Goal: Task Accomplishment & Management: Manage account settings

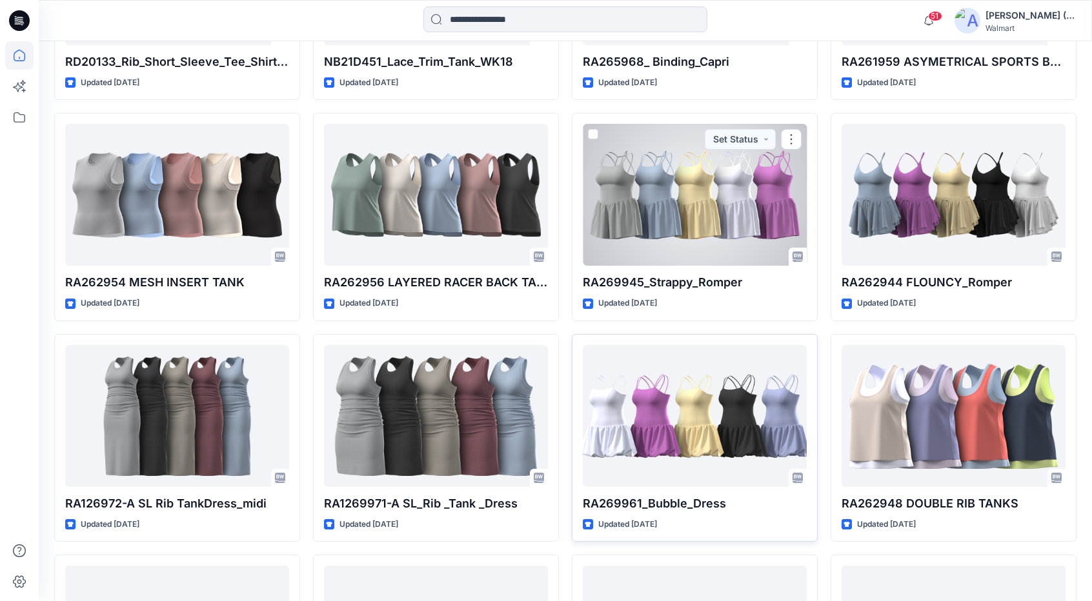
scroll to position [1439, 0]
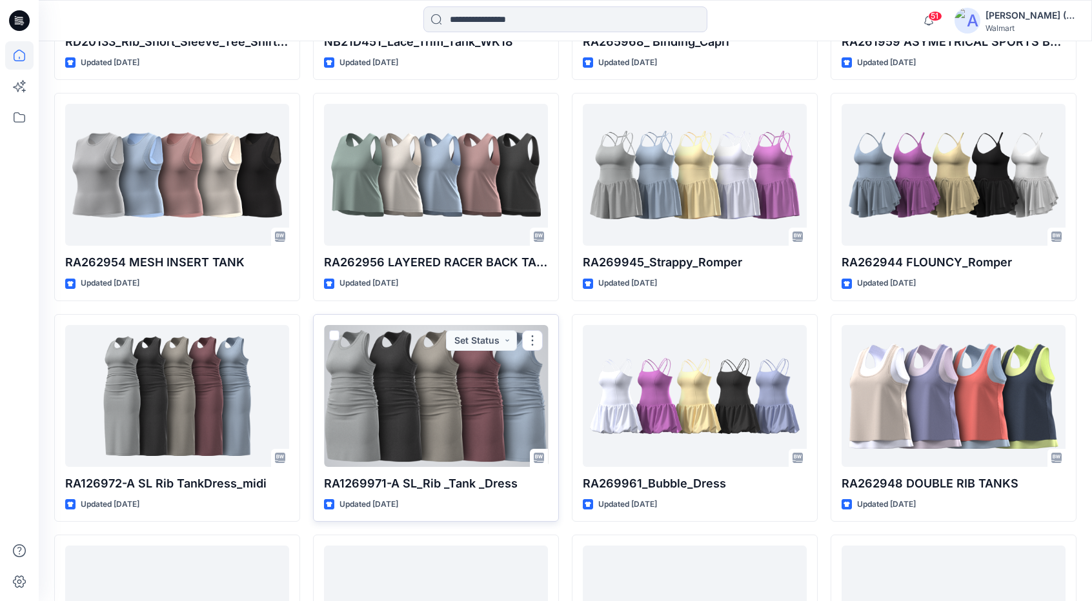
click at [494, 392] on div at bounding box center [436, 396] width 224 height 142
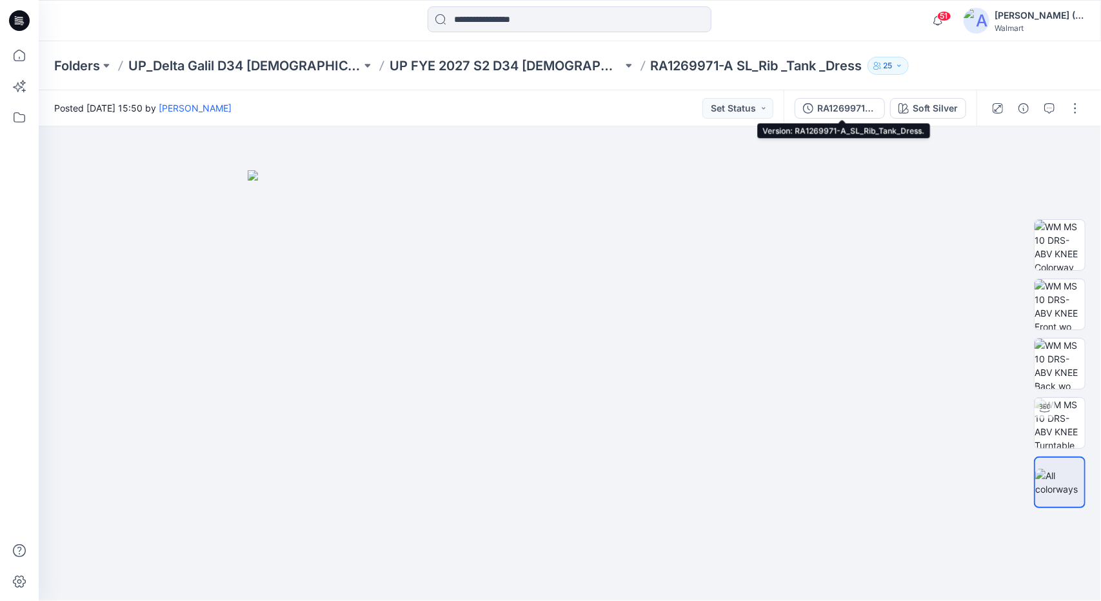
click at [841, 108] on div "RA1269971-A_SL_Rib_Tank_Dress." at bounding box center [846, 108] width 59 height 14
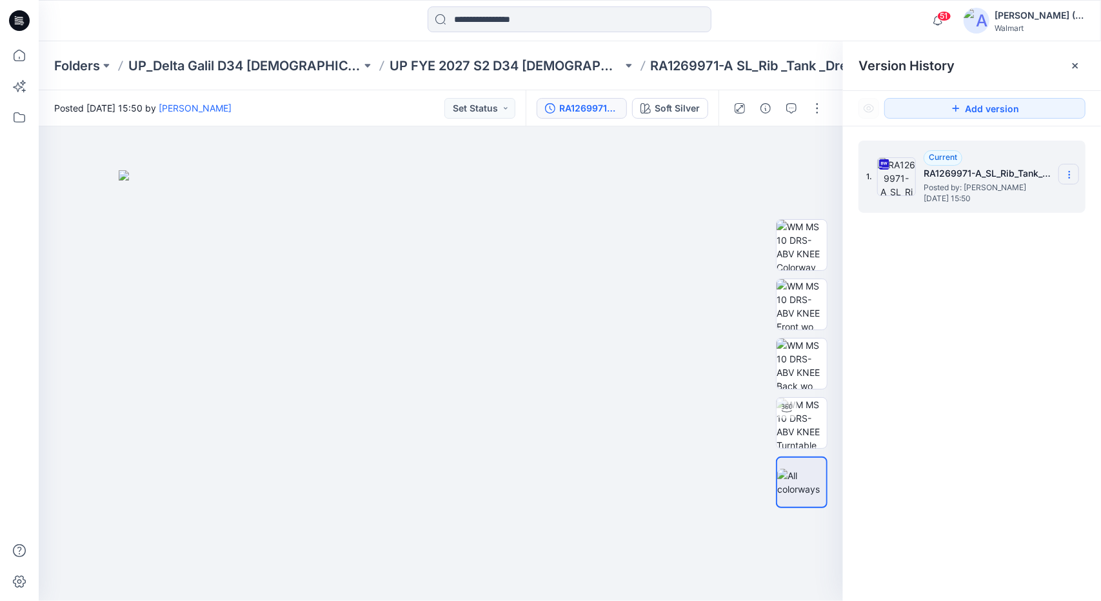
click at [1073, 174] on icon at bounding box center [1069, 175] width 10 height 10
click at [1047, 201] on span "Download Source BW File" at bounding box center [1004, 199] width 108 height 15
click at [14, 55] on icon at bounding box center [19, 55] width 28 height 28
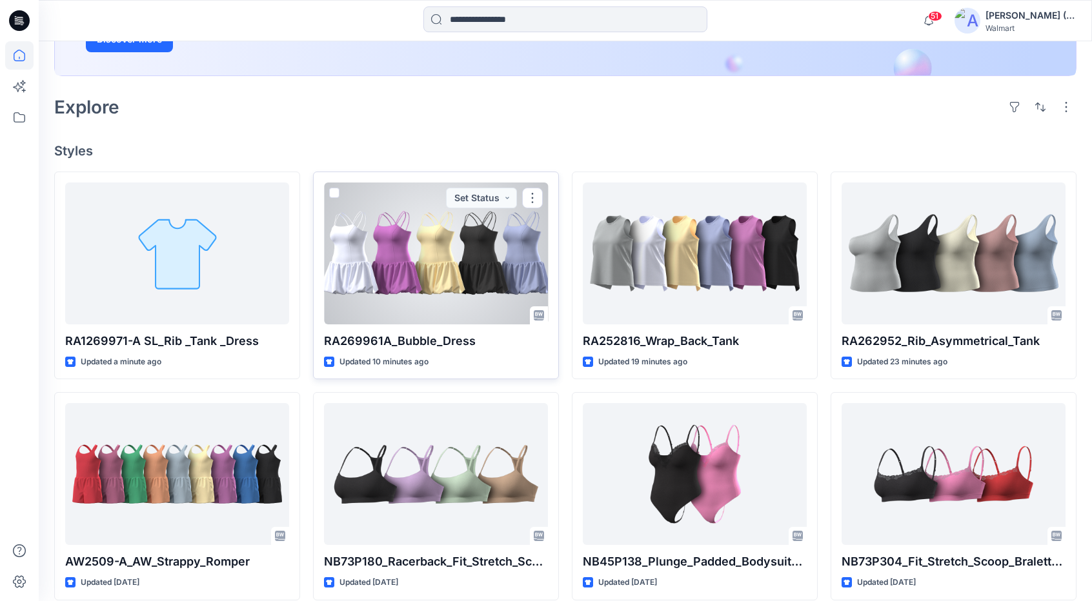
scroll to position [258, 0]
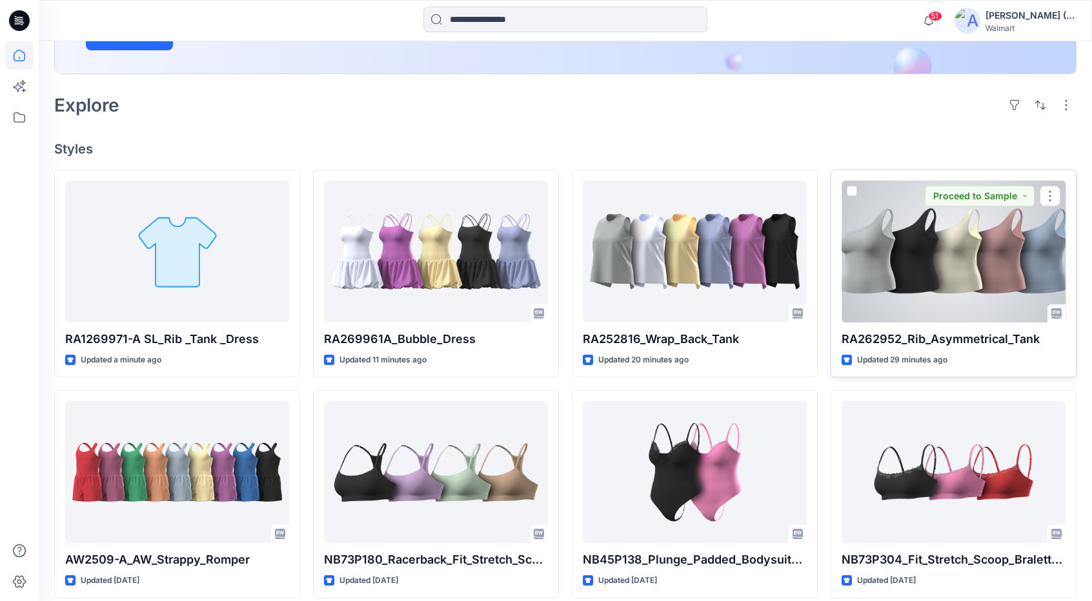
click at [956, 274] on div at bounding box center [953, 252] width 224 height 142
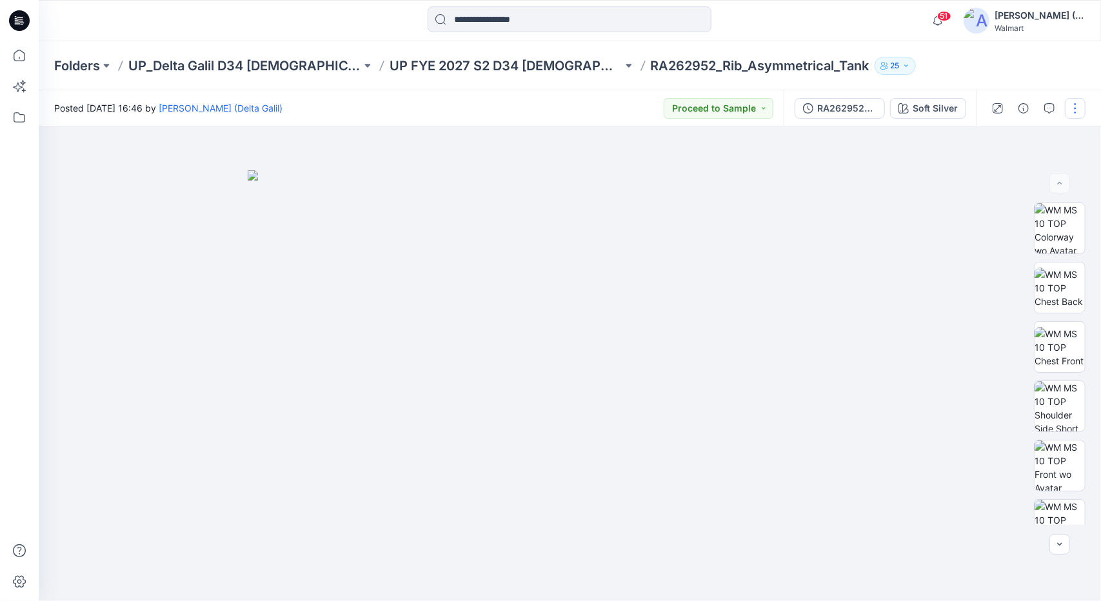
click at [1066, 104] on button "button" at bounding box center [1075, 108] width 21 height 21
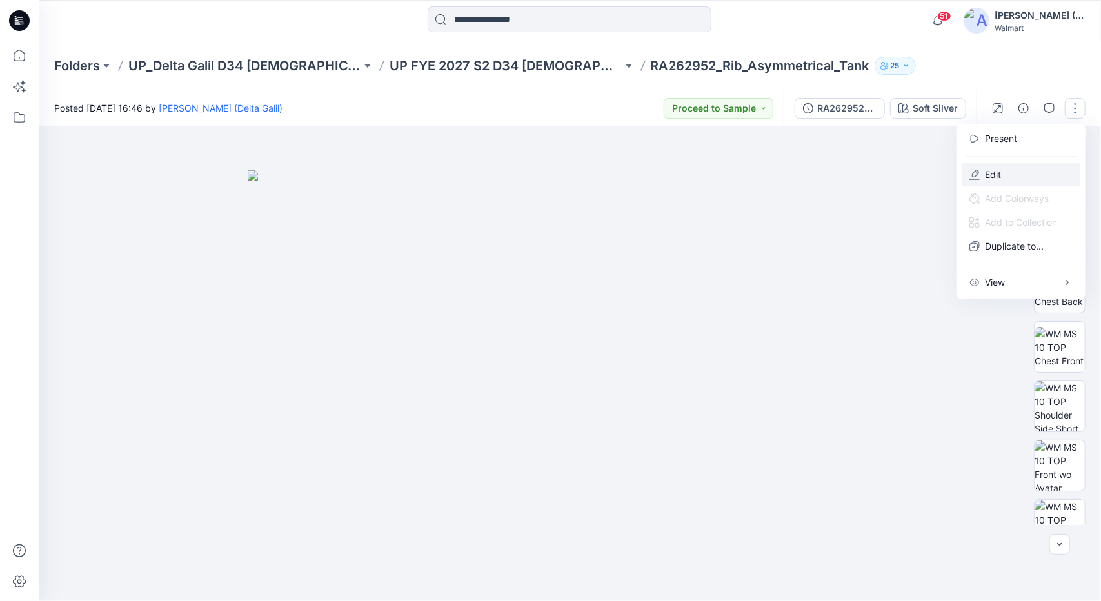
click at [1009, 168] on button "Edit" at bounding box center [1021, 175] width 119 height 24
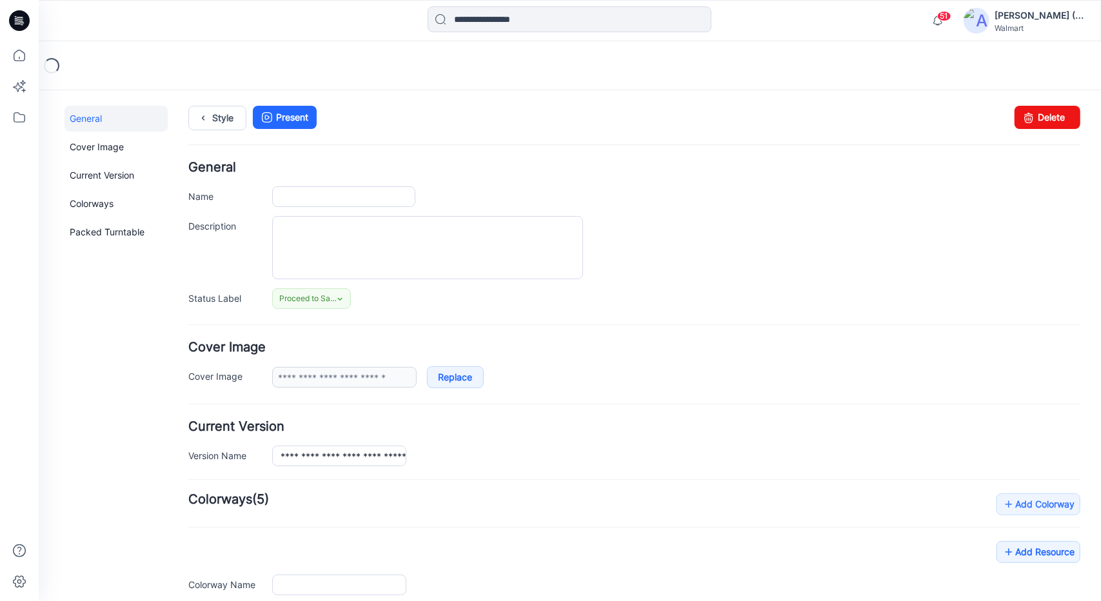
type input "**********"
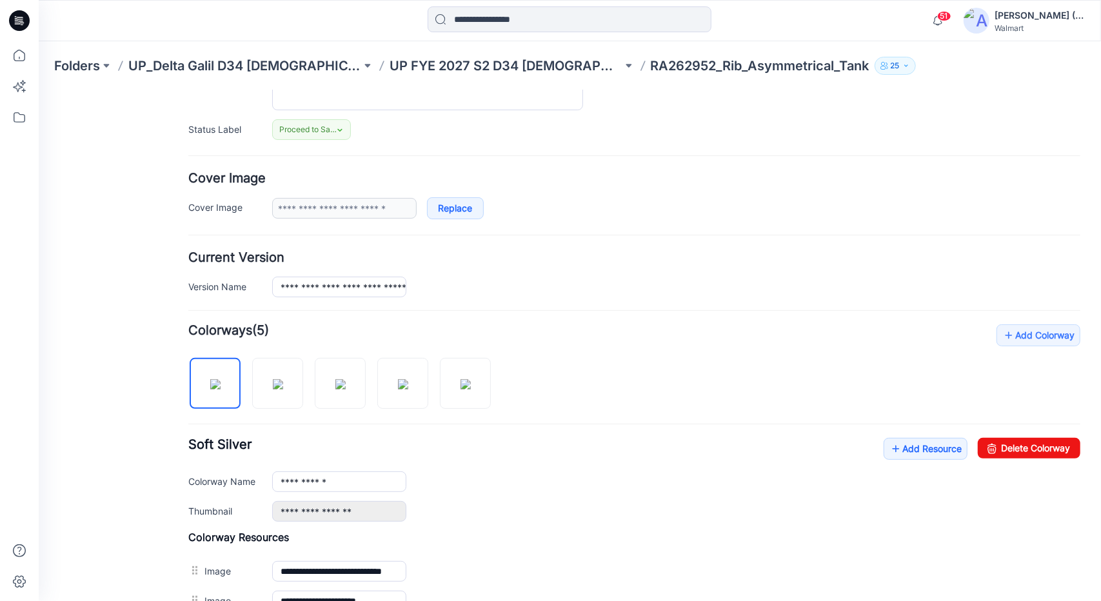
scroll to position [194, 0]
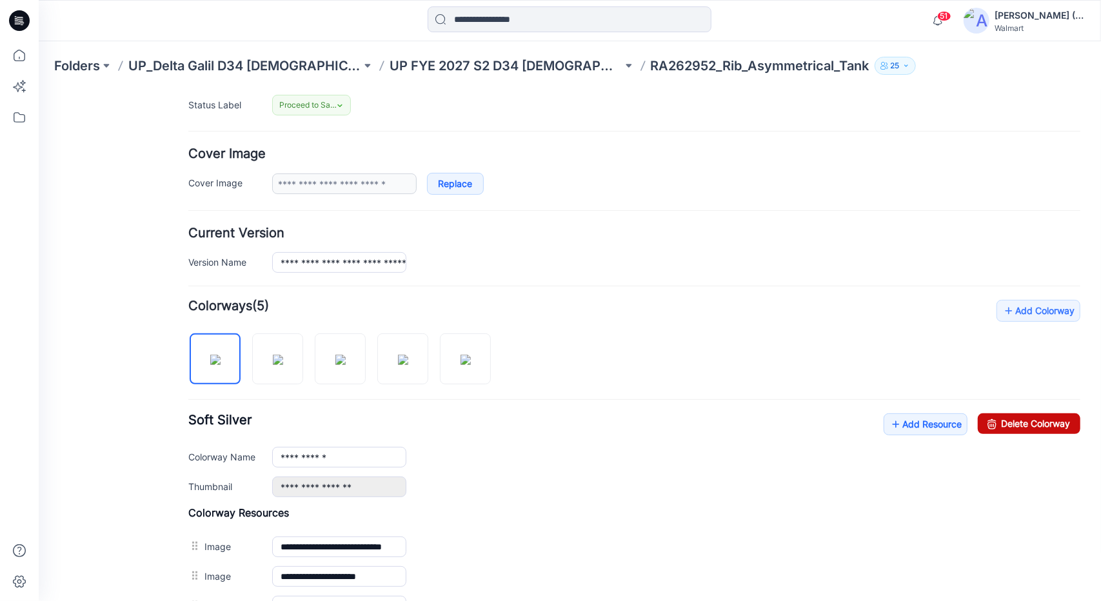
click at [1001, 417] on link "Delete Colorway" at bounding box center [1028, 423] width 103 height 21
type input "**********"
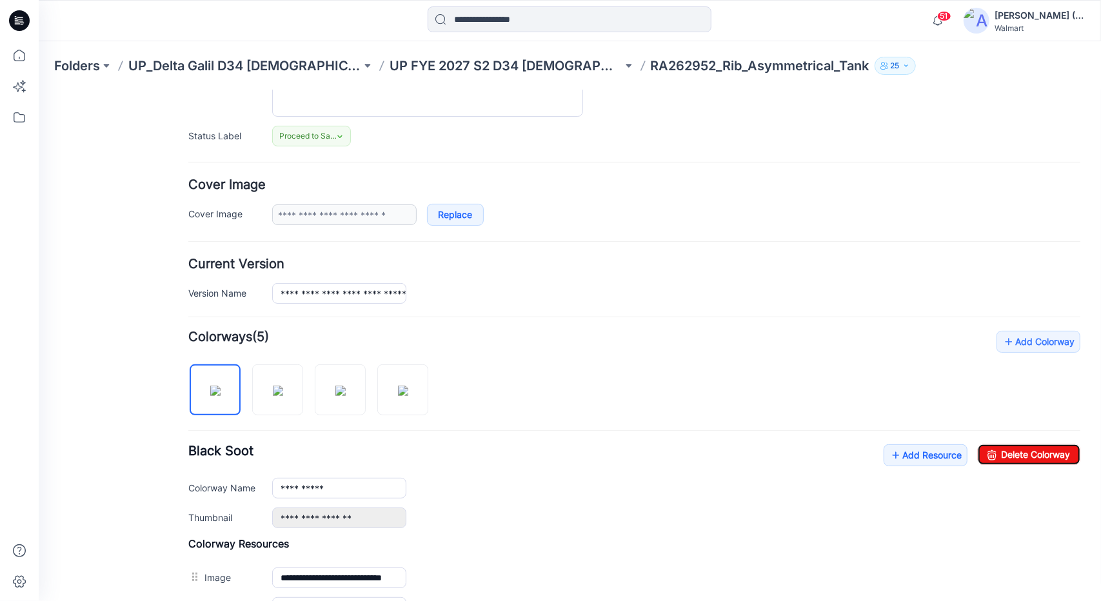
scroll to position [0, 0]
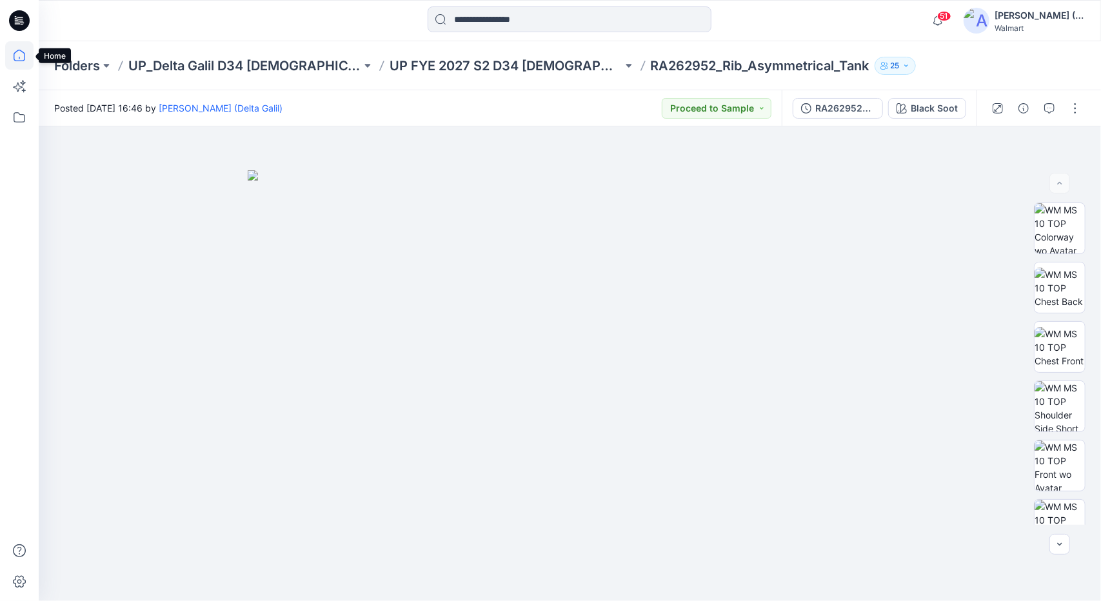
click at [18, 51] on icon at bounding box center [19, 55] width 28 height 28
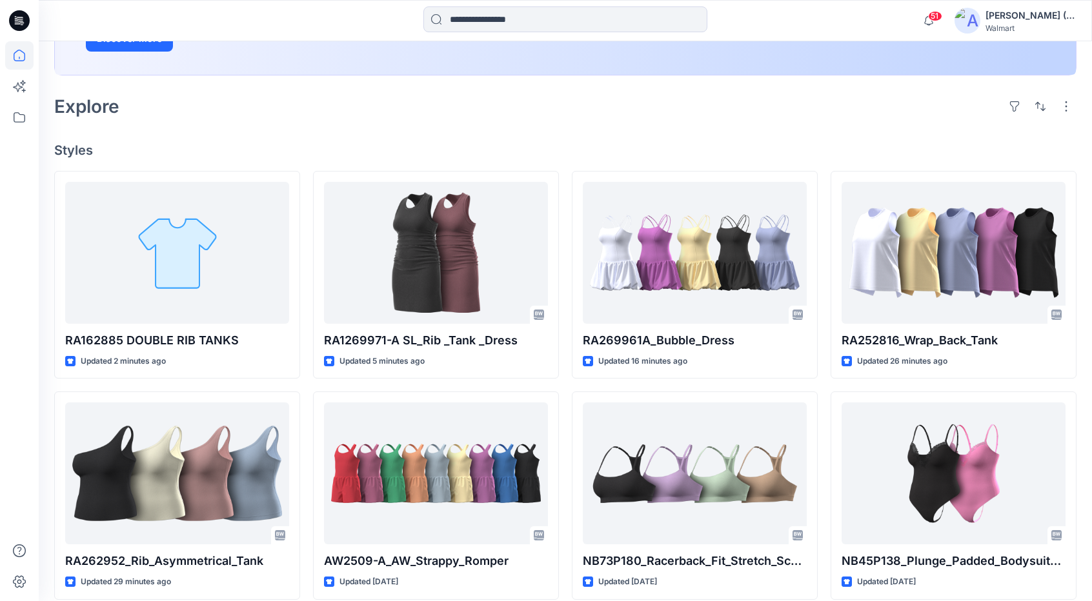
scroll to position [258, 0]
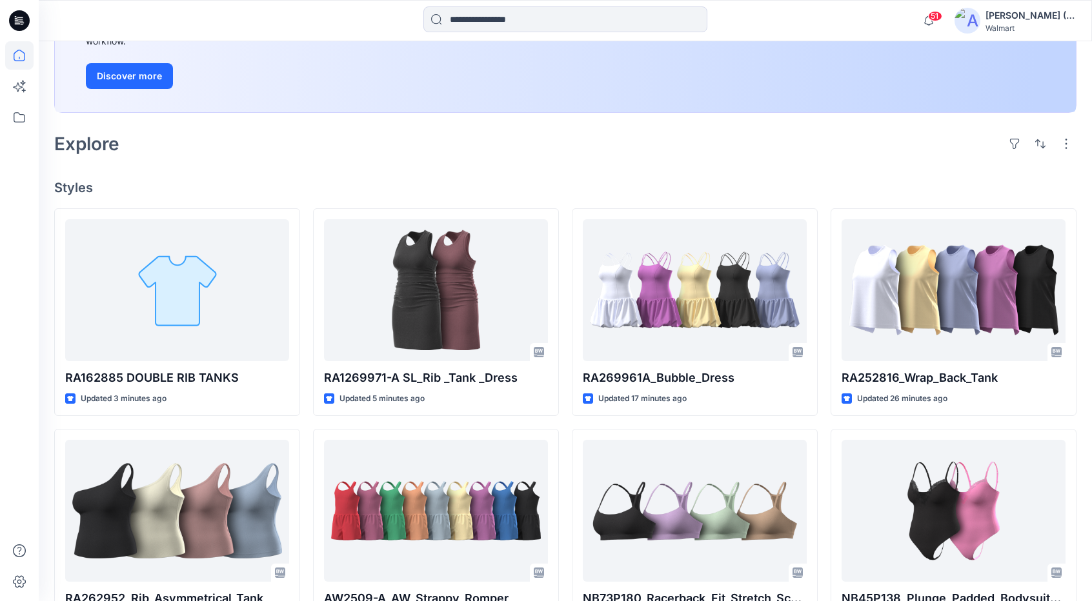
scroll to position [258, 0]
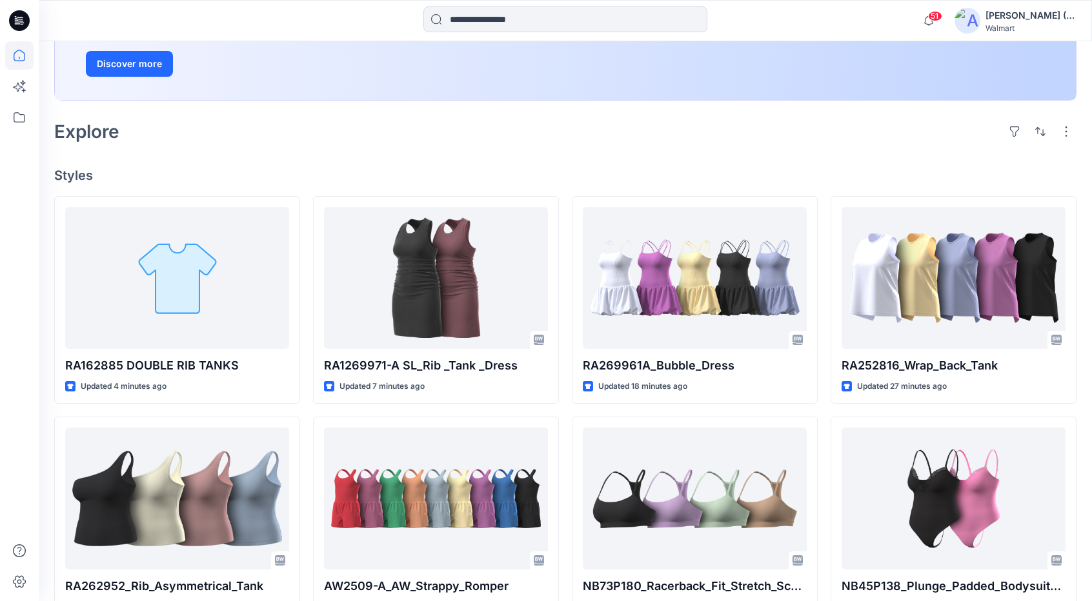
scroll to position [258, 0]
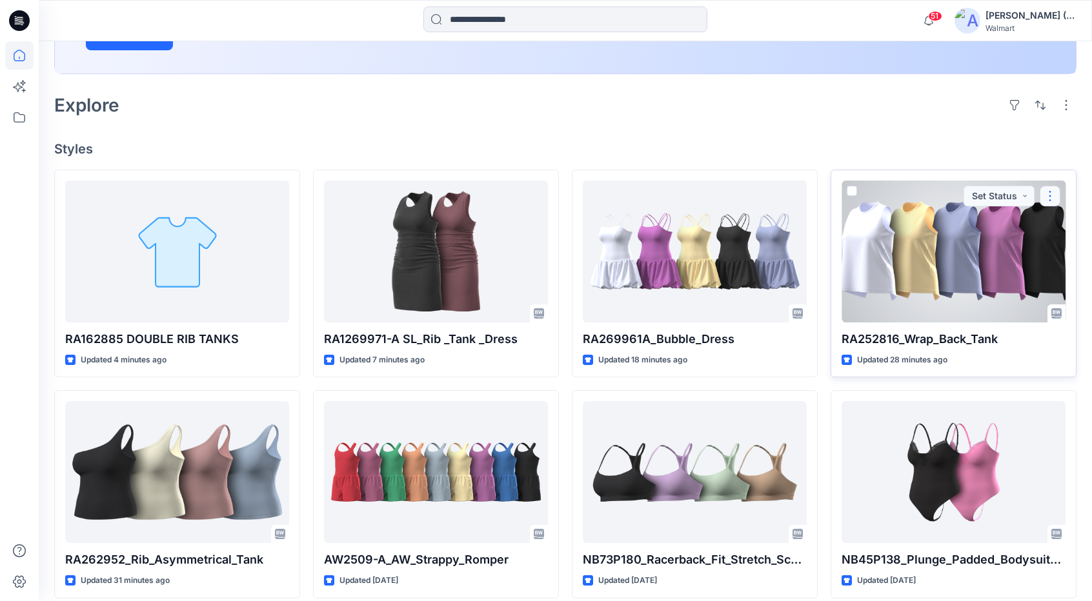
click at [1051, 196] on button "button" at bounding box center [1049, 196] width 21 height 21
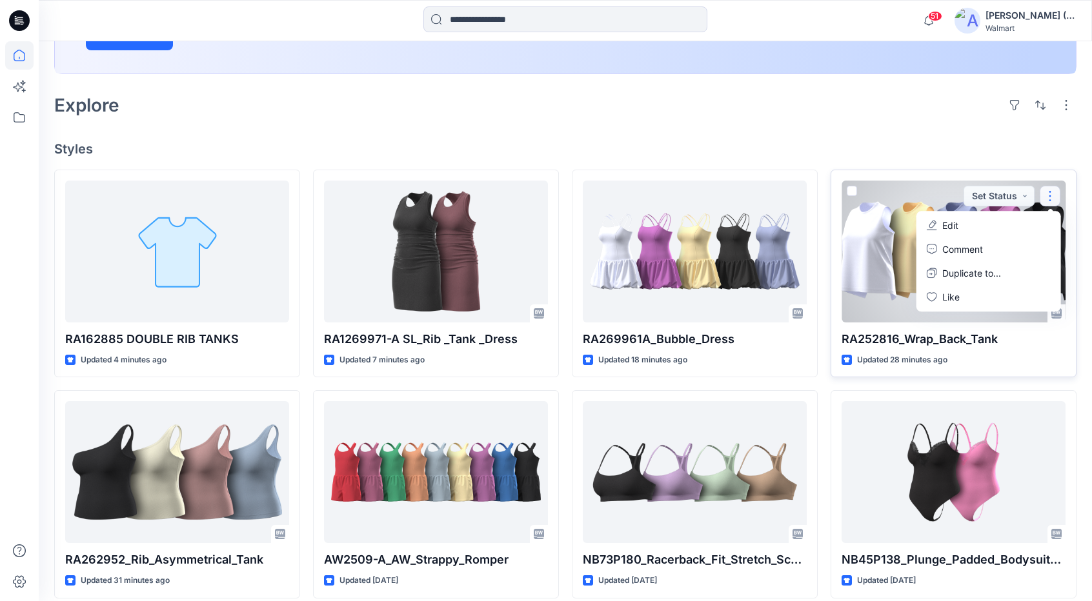
click at [964, 221] on button "Edit" at bounding box center [988, 226] width 139 height 24
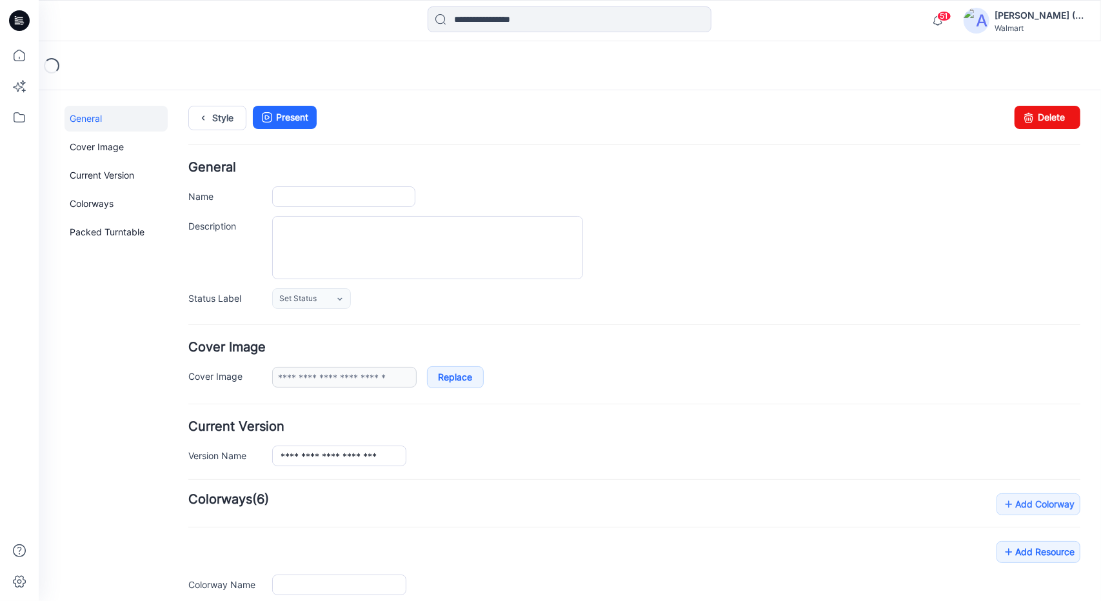
type input "**********"
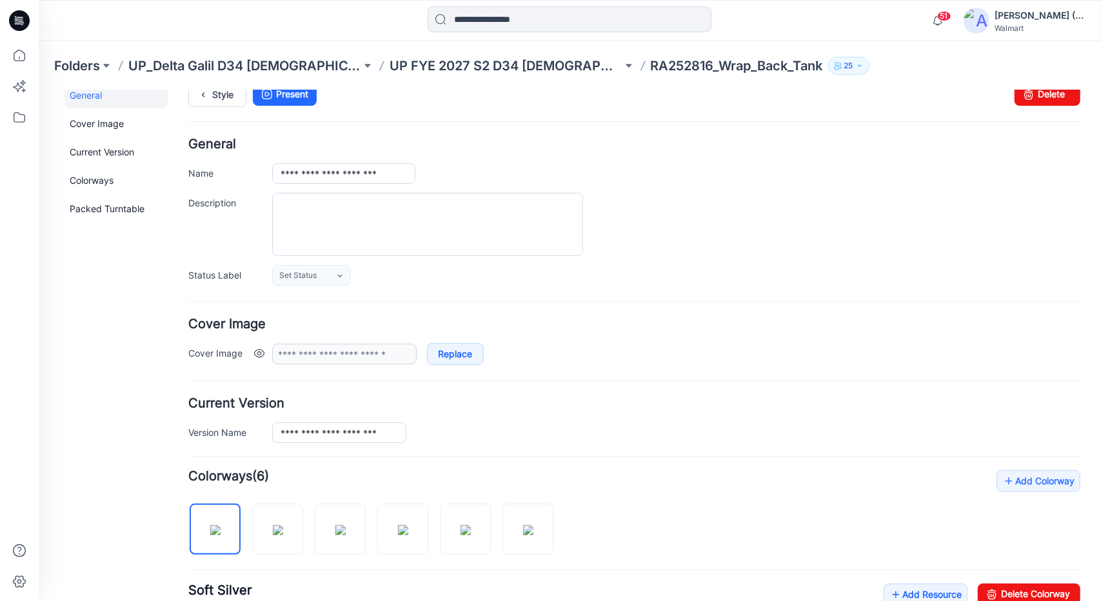
scroll to position [129, 0]
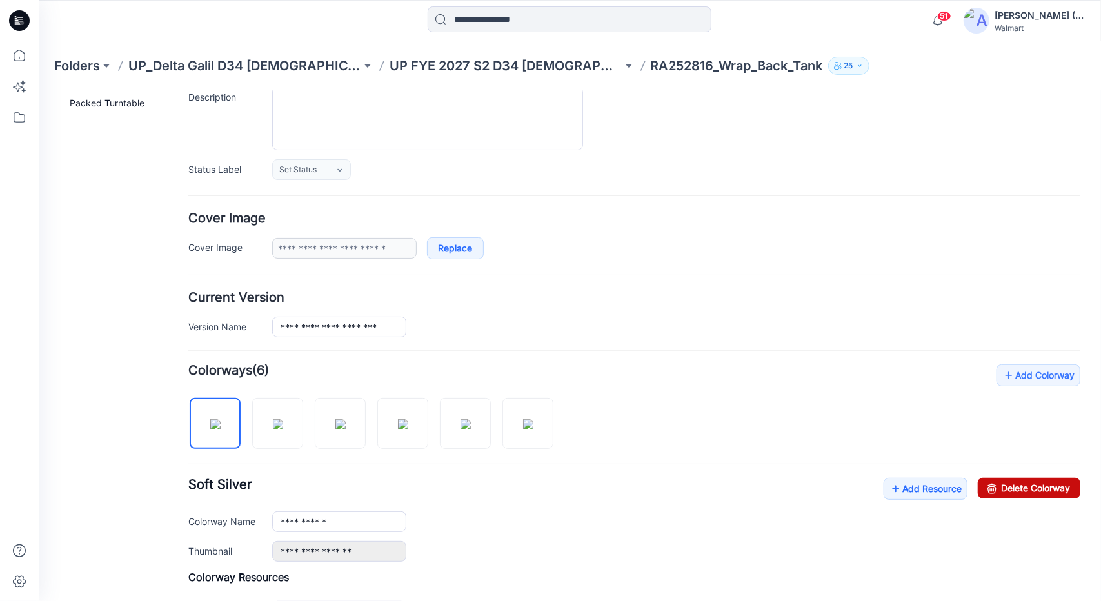
click at [1048, 485] on link "Delete Colorway" at bounding box center [1028, 487] width 103 height 21
type input "**********"
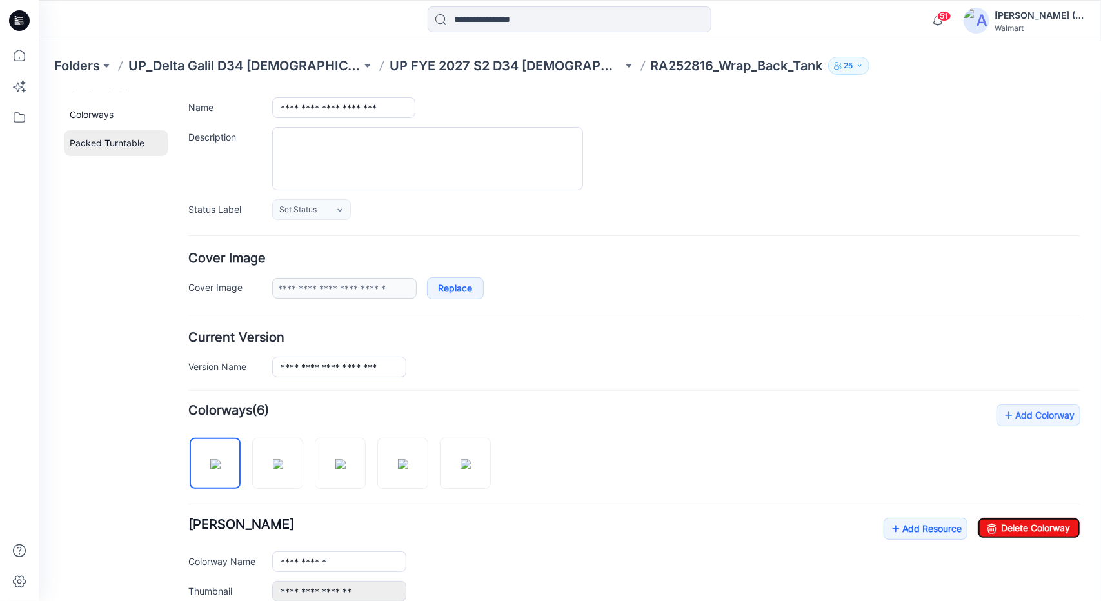
scroll to position [0, 0]
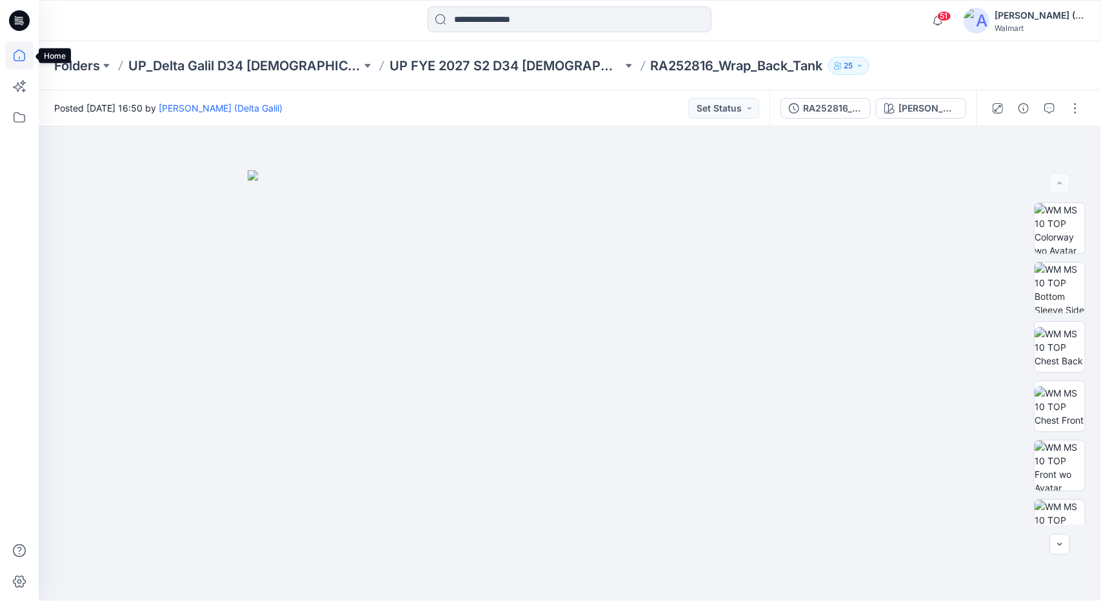
click at [19, 54] on icon at bounding box center [19, 55] width 28 height 28
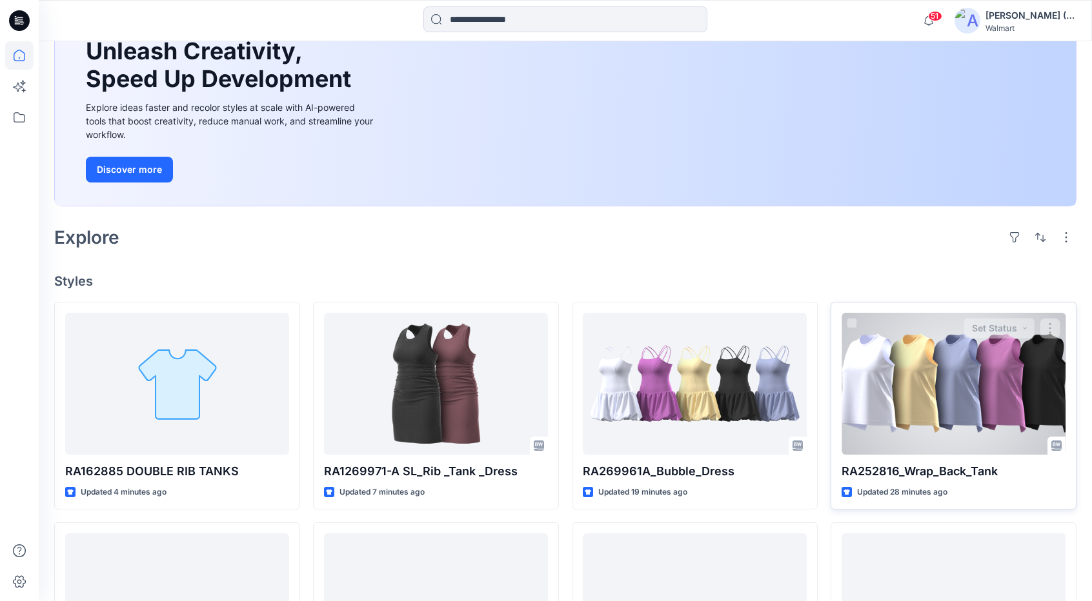
scroll to position [129, 0]
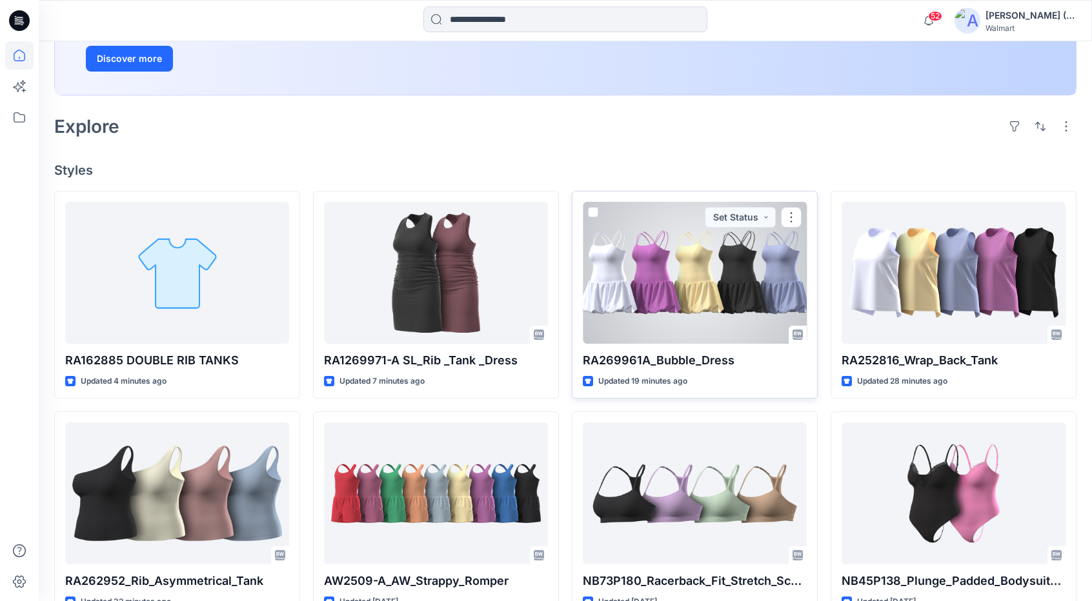
scroll to position [258, 0]
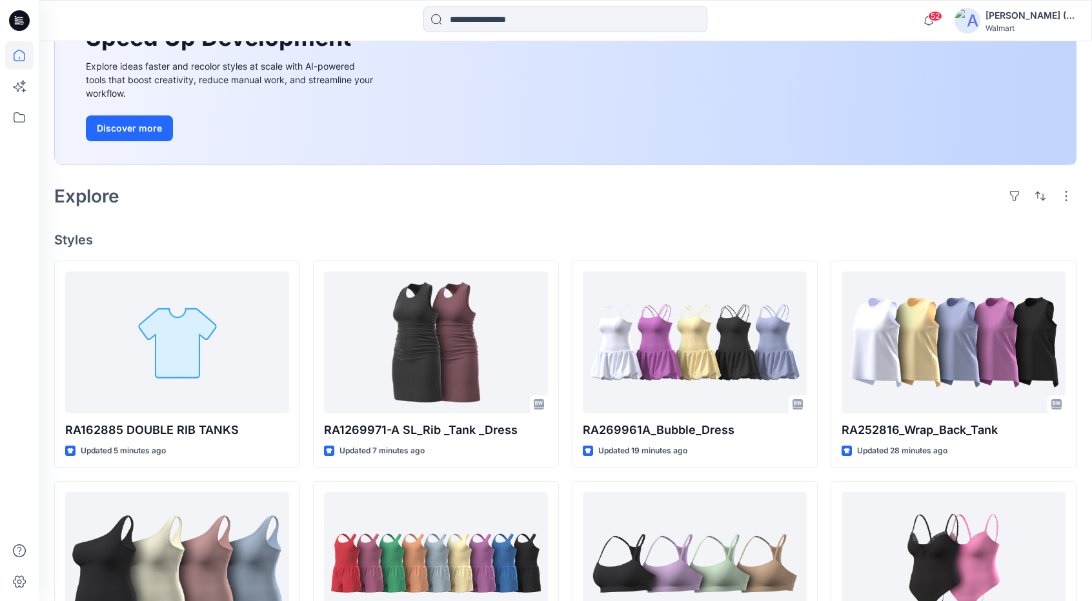
scroll to position [194, 0]
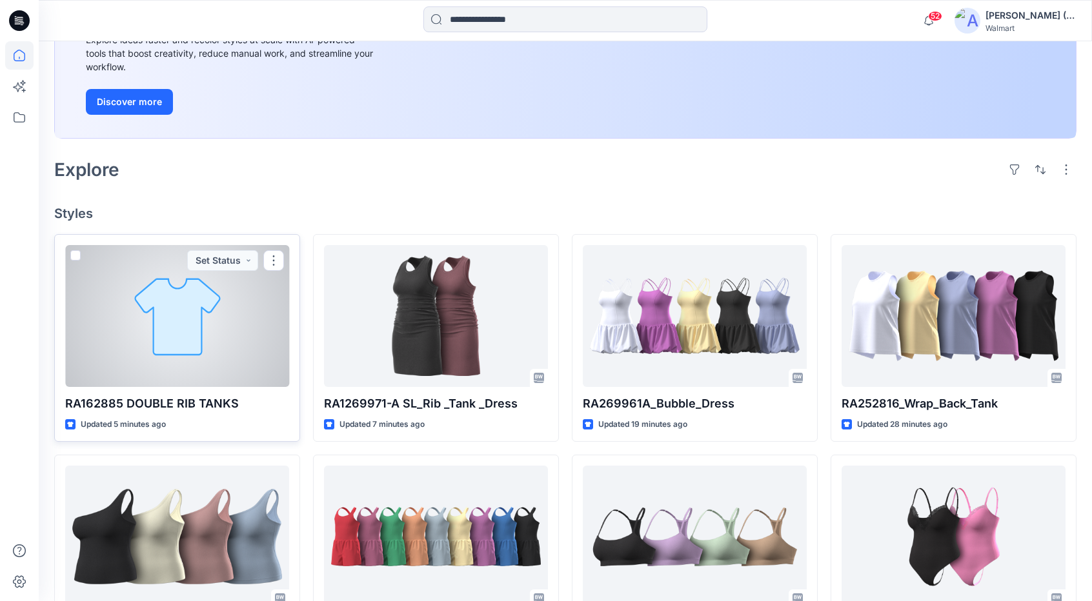
click at [266, 303] on div at bounding box center [177, 316] width 224 height 142
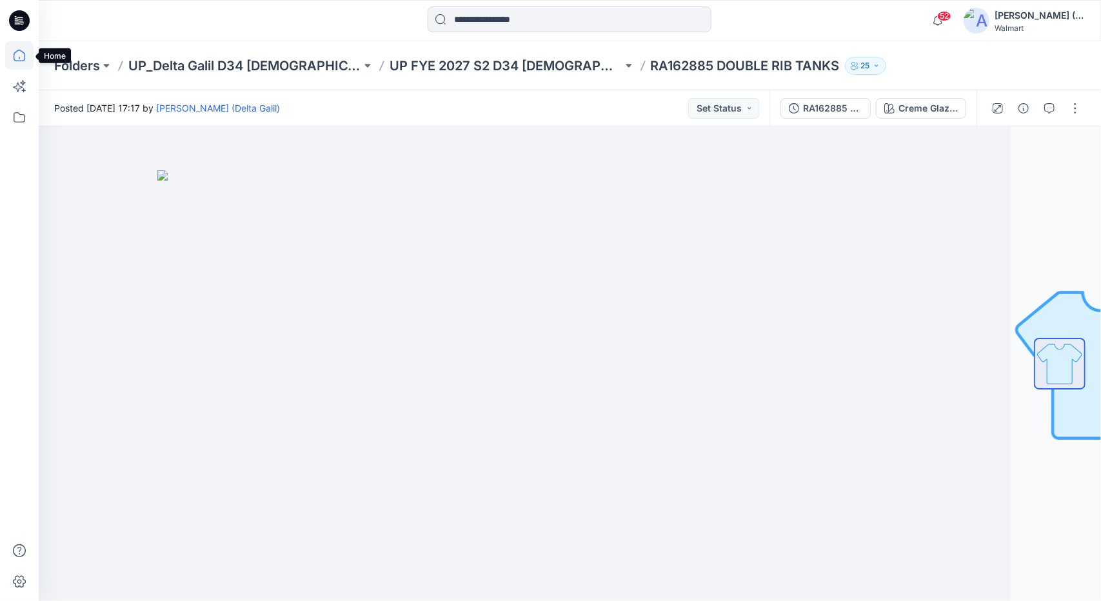
click at [19, 60] on icon at bounding box center [20, 56] width 12 height 12
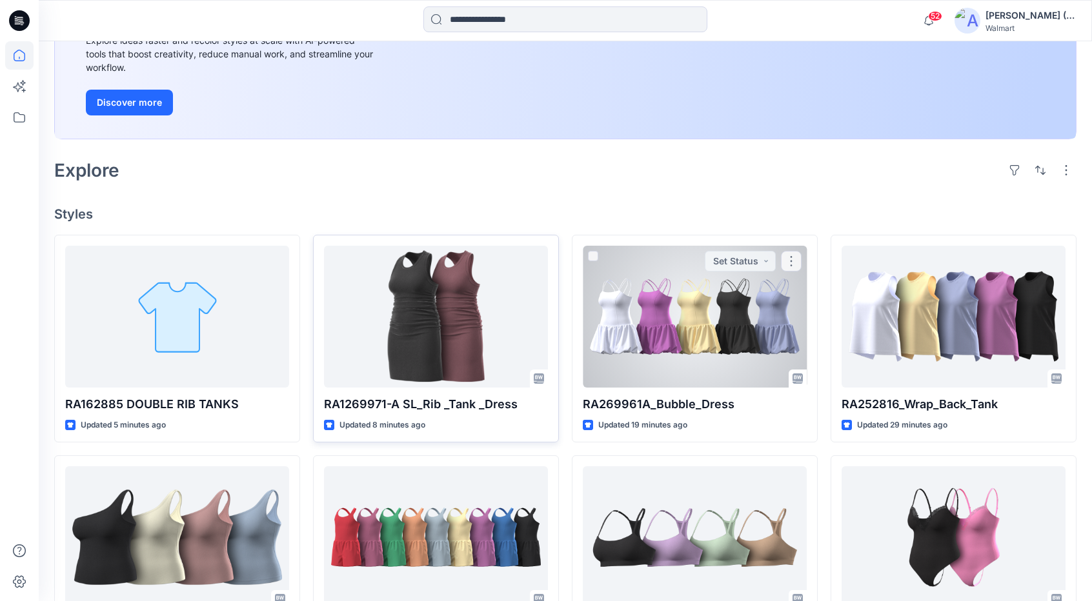
scroll to position [194, 0]
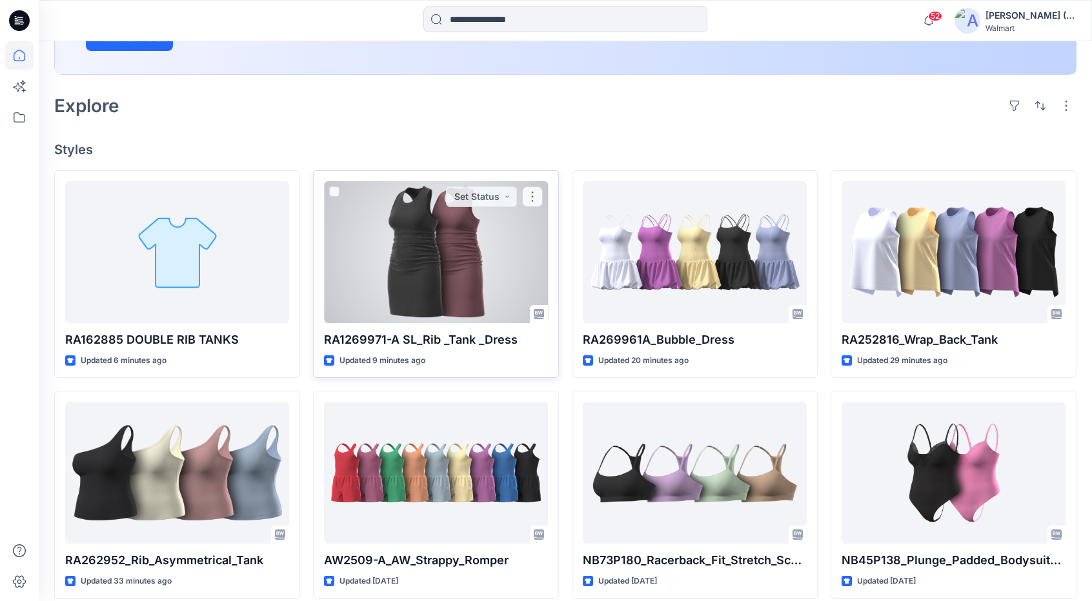
scroll to position [258, 0]
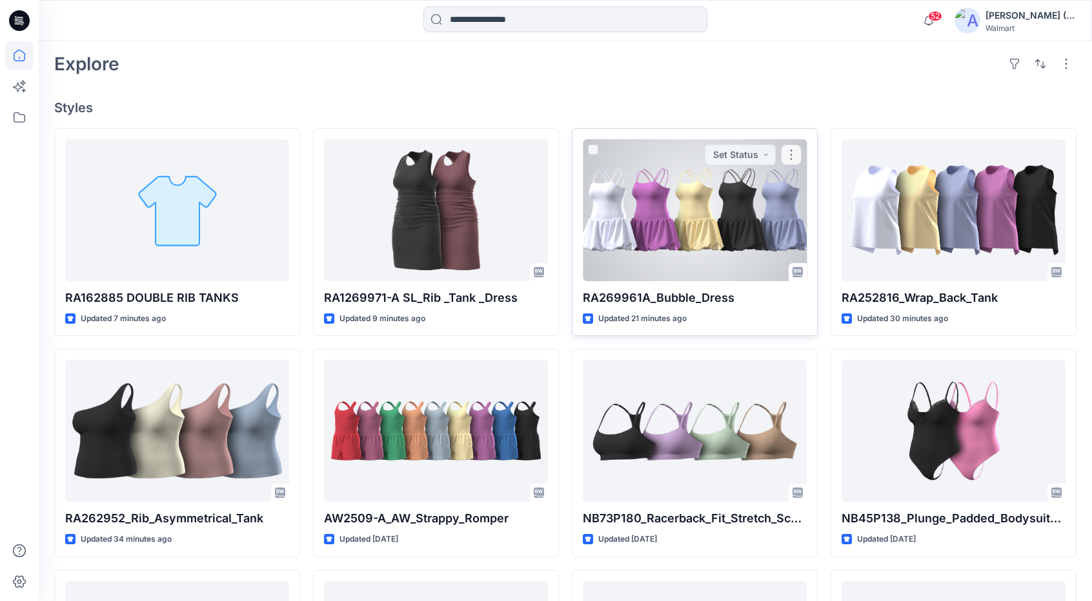
scroll to position [323, 0]
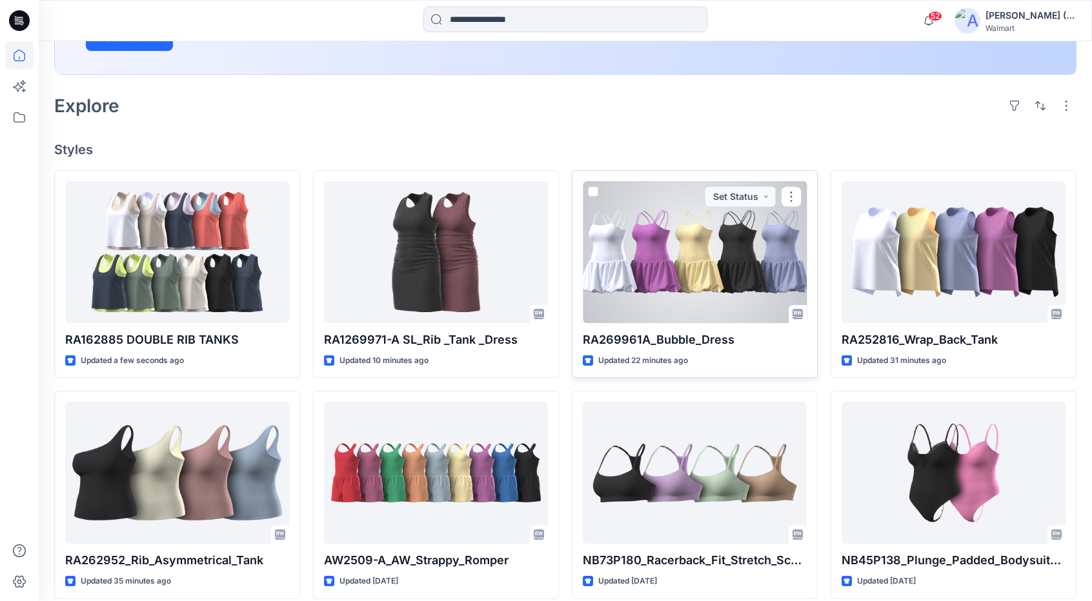
scroll to position [258, 0]
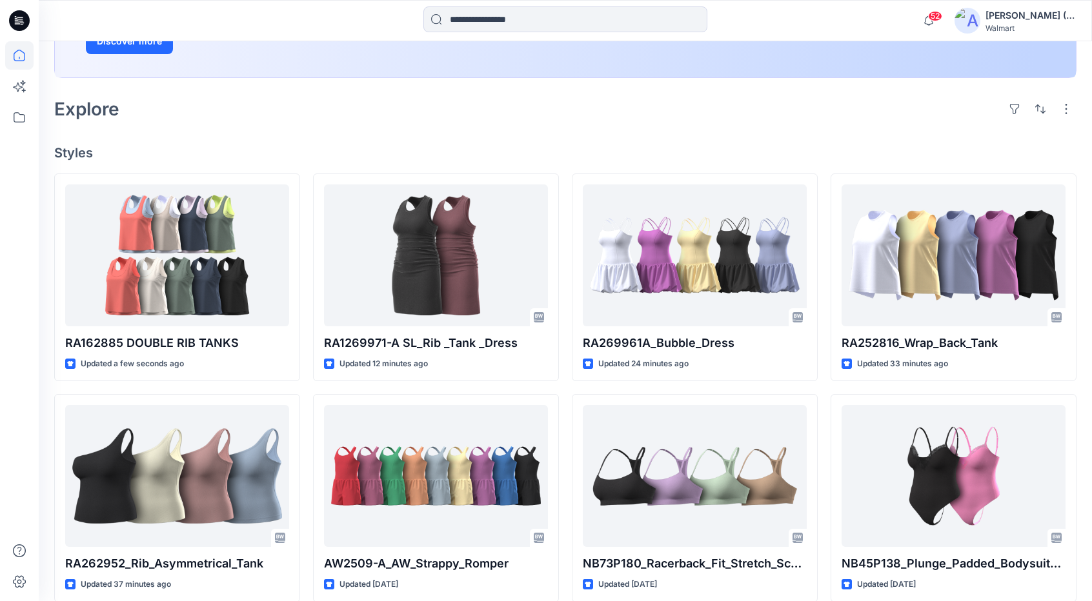
scroll to position [258, 0]
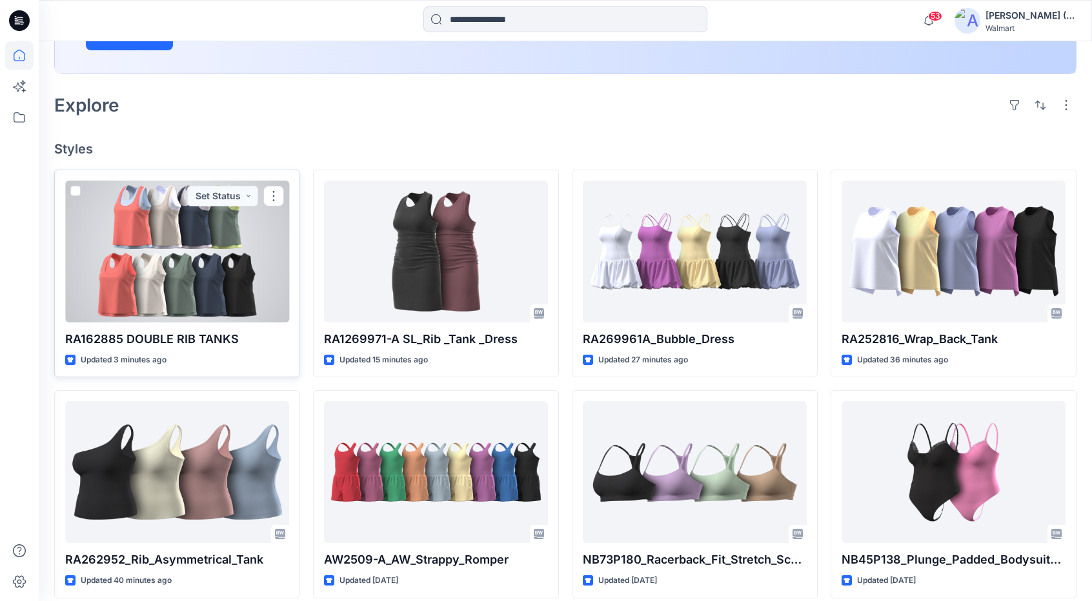
click at [275, 246] on div at bounding box center [177, 252] width 224 height 142
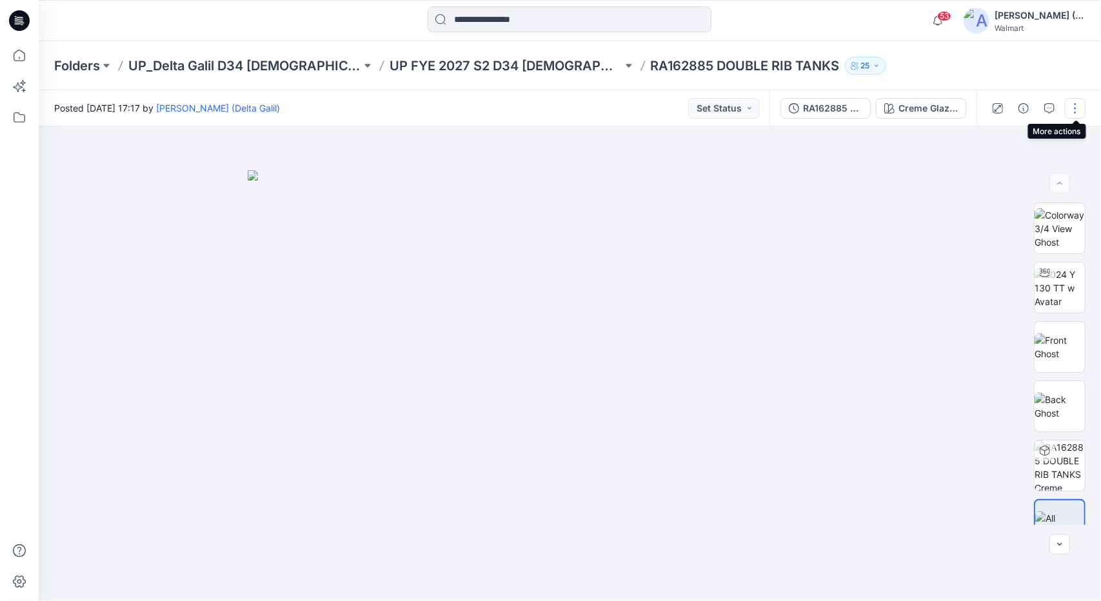
click at [1079, 110] on button "button" at bounding box center [1075, 108] width 21 height 21
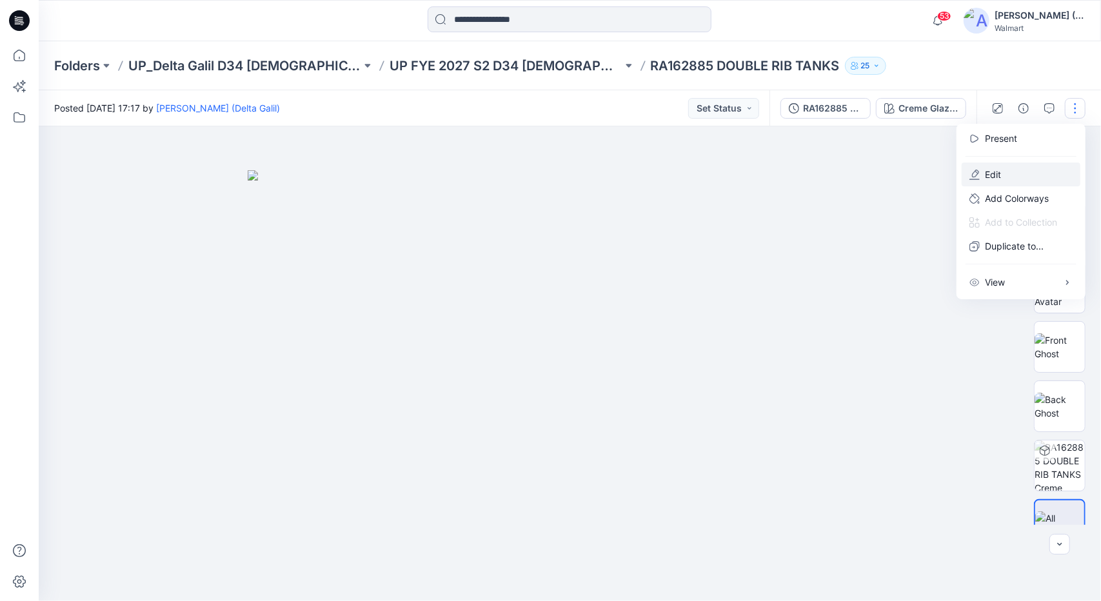
click at [1042, 163] on button "Edit" at bounding box center [1021, 175] width 119 height 24
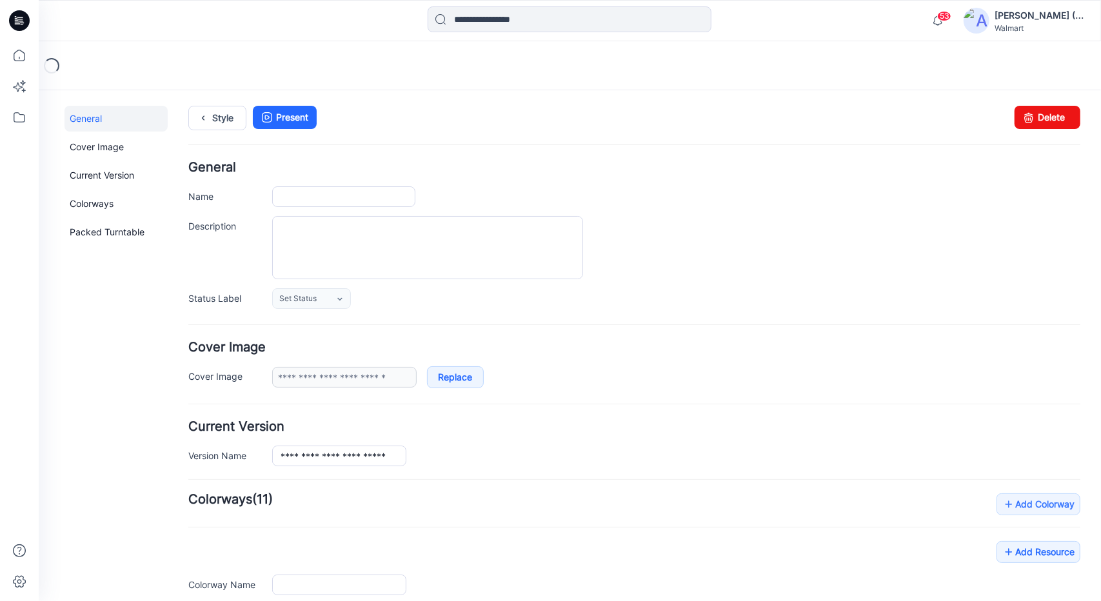
type input "**********"
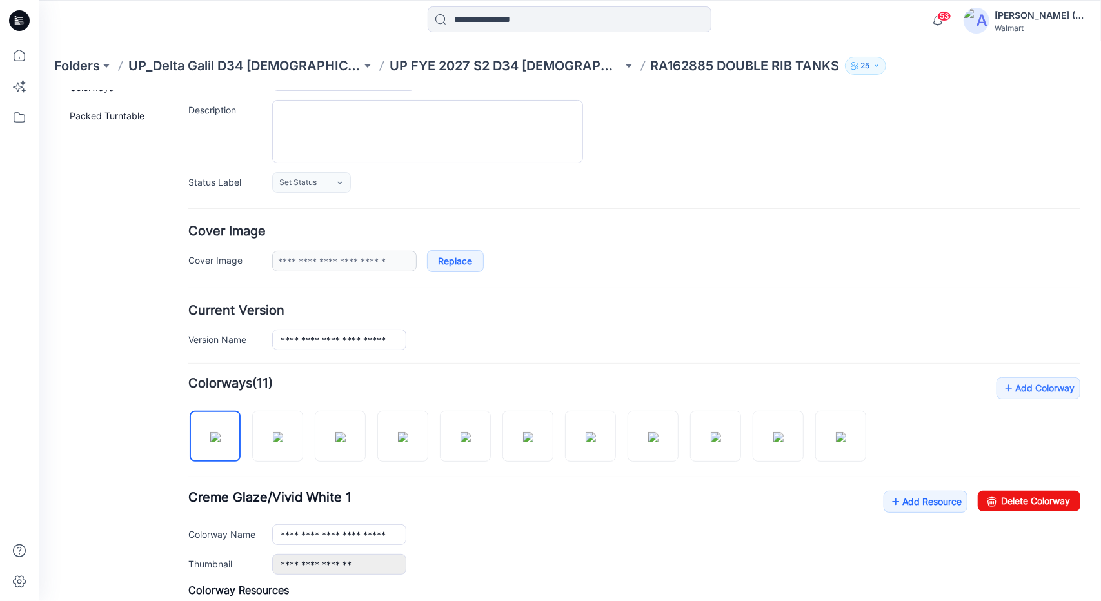
scroll to position [129, 0]
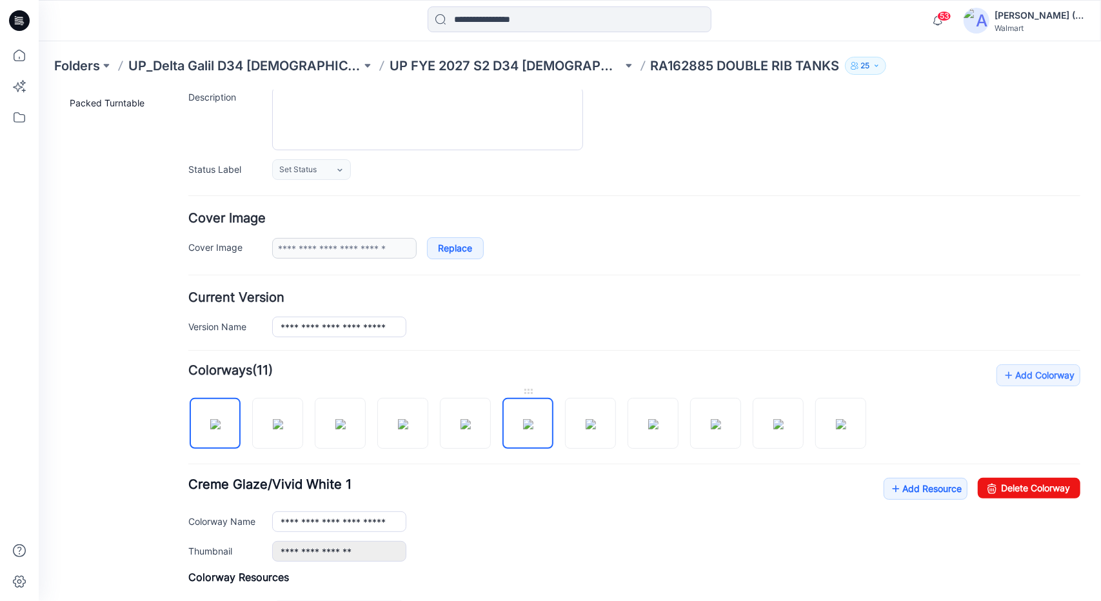
click at [533, 429] on img at bounding box center [528, 424] width 10 height 10
click at [1051, 490] on link "Delete Colorway" at bounding box center [1028, 487] width 103 height 21
drag, startPoint x: 468, startPoint y: 424, endPoint x: 469, endPoint y: 392, distance: 32.9
click at [468, 397] on link at bounding box center [464, 422] width 51 height 51
click at [402, 419] on img at bounding box center [402, 424] width 10 height 10
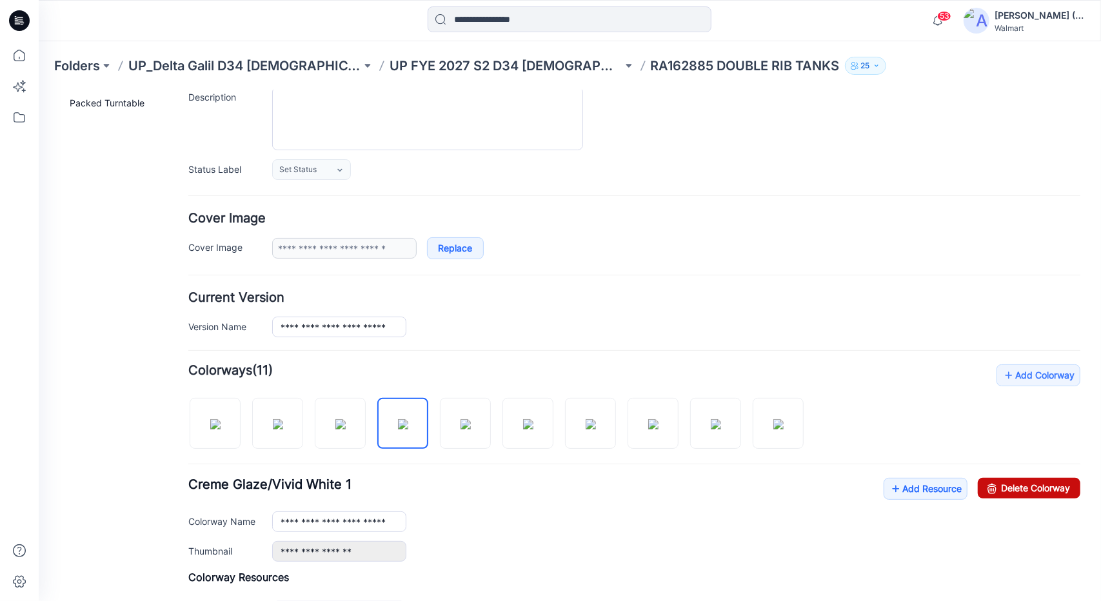
click at [1007, 486] on link "Delete Colorway" at bounding box center [1028, 487] width 103 height 21
type input "**********"
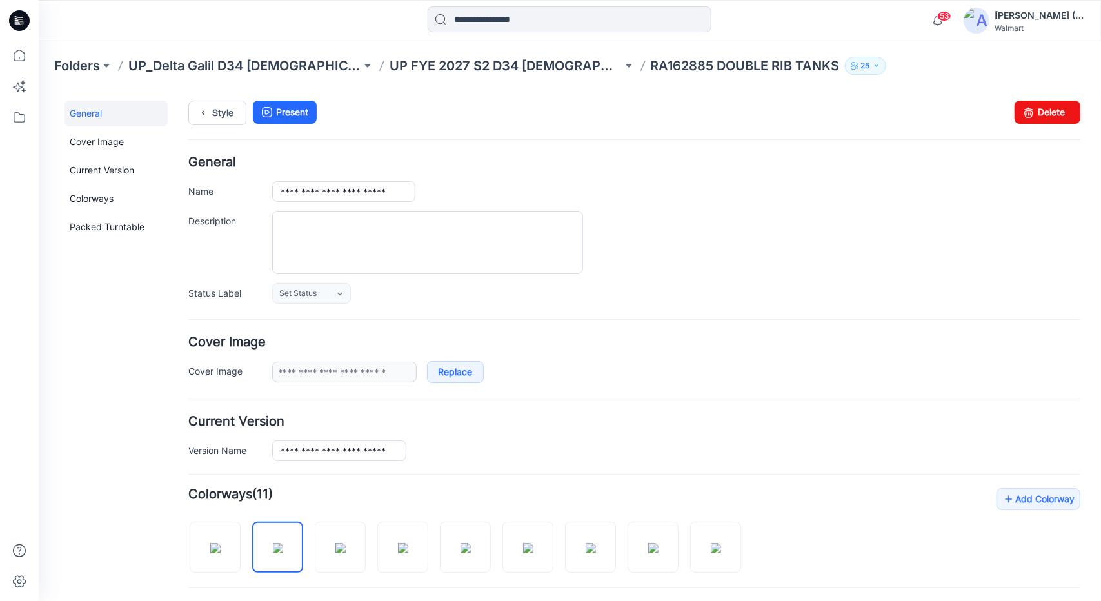
scroll to position [0, 0]
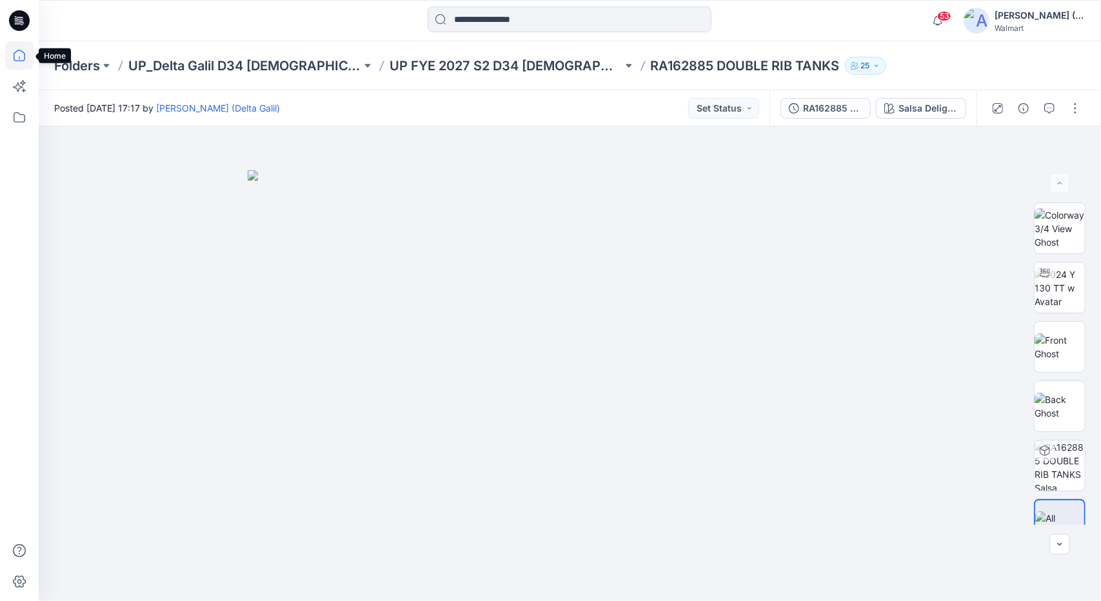
click at [21, 59] on icon at bounding box center [19, 55] width 28 height 28
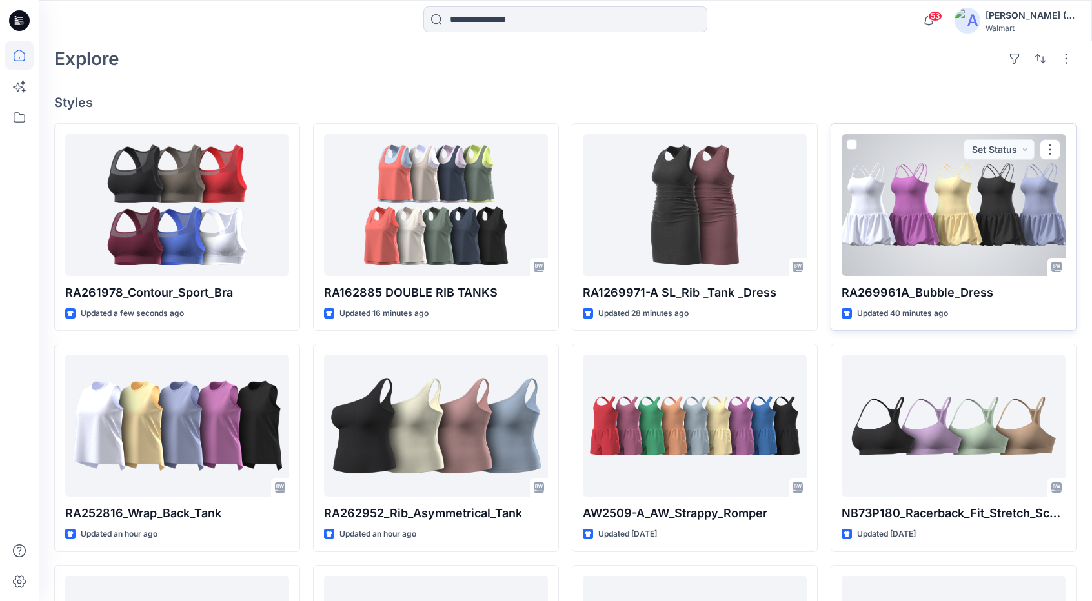
scroll to position [323, 0]
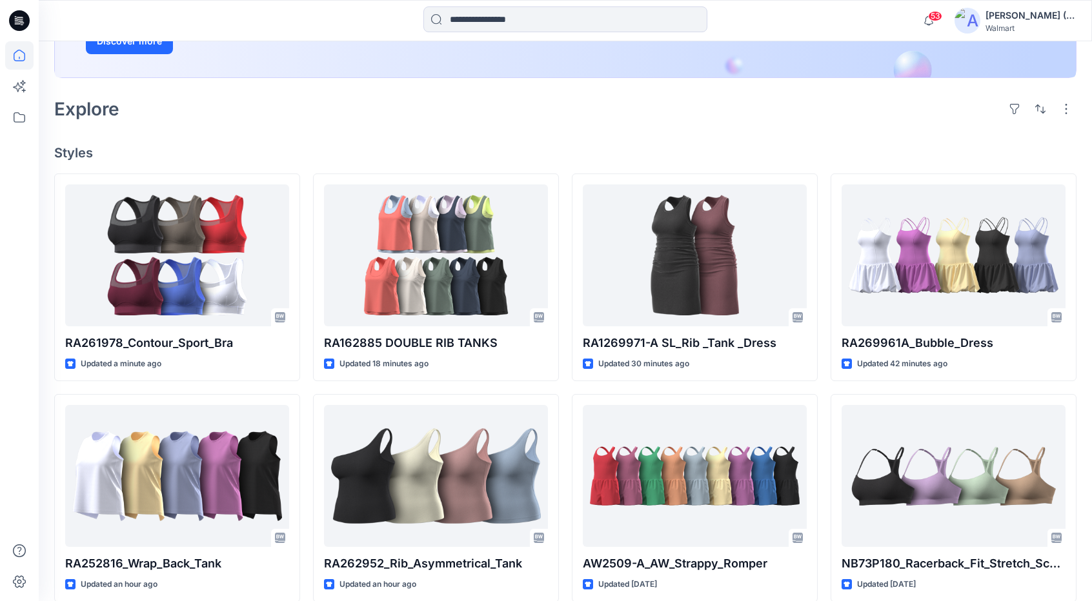
scroll to position [258, 0]
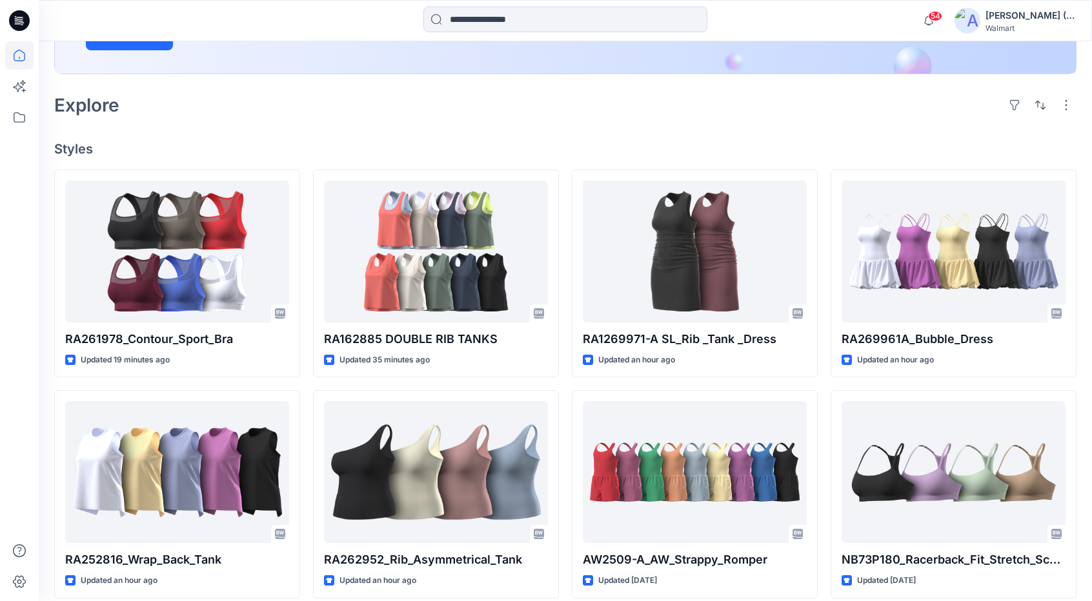
click at [554, 114] on div "Explore" at bounding box center [565, 105] width 1022 height 31
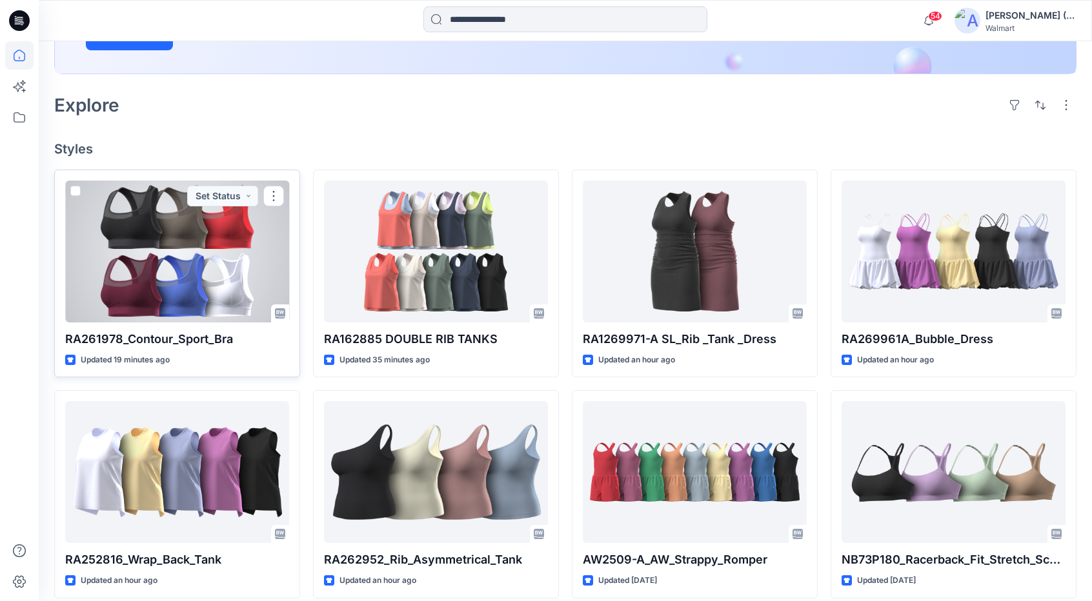
click at [194, 286] on div at bounding box center [177, 252] width 224 height 142
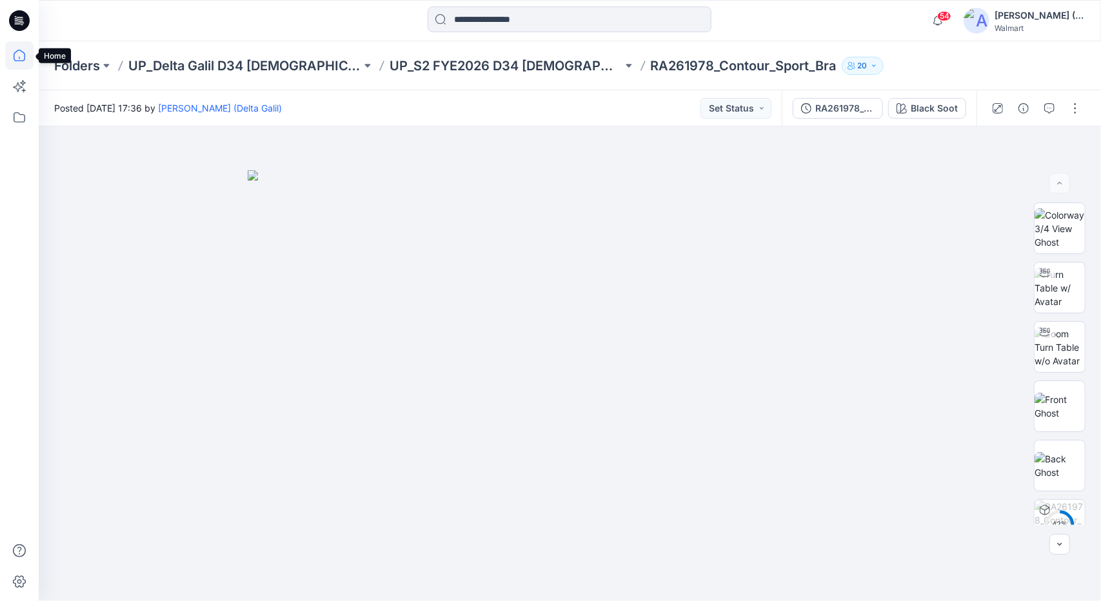
click at [18, 59] on icon at bounding box center [19, 55] width 28 height 28
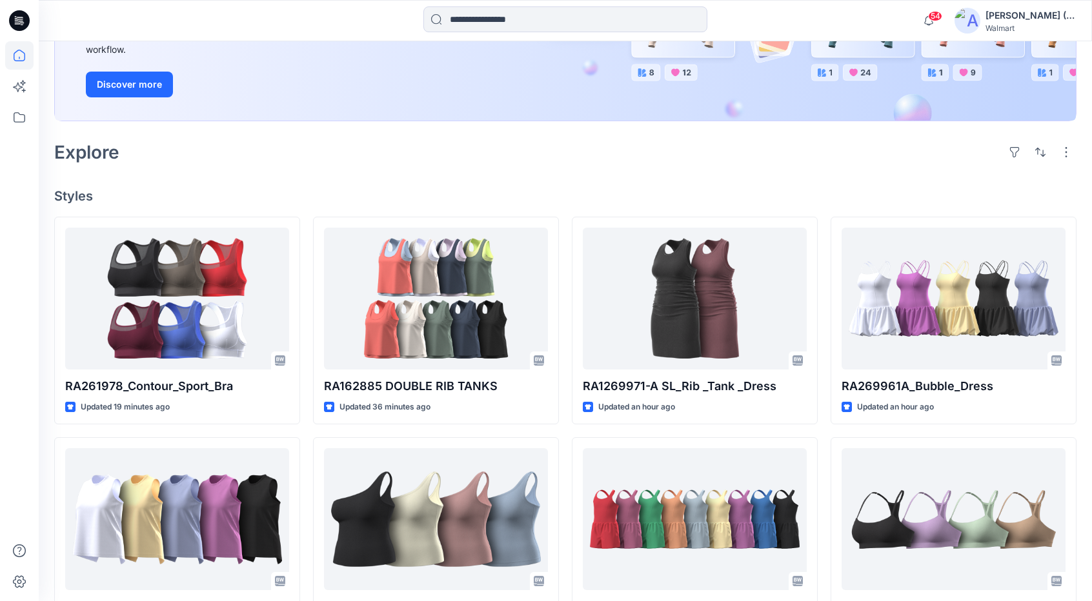
scroll to position [258, 0]
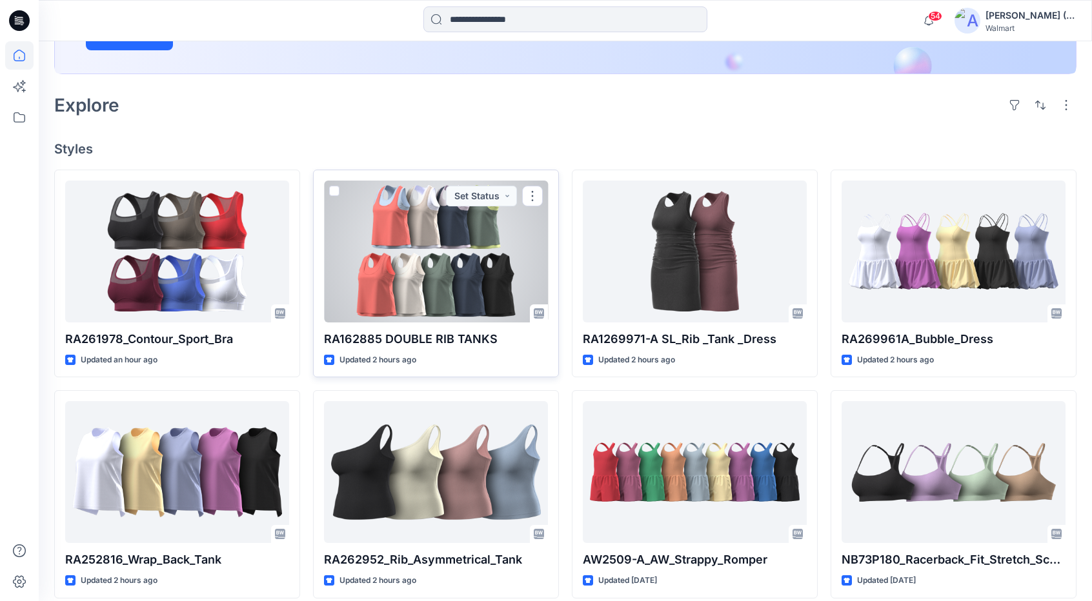
click at [492, 248] on div at bounding box center [436, 252] width 224 height 142
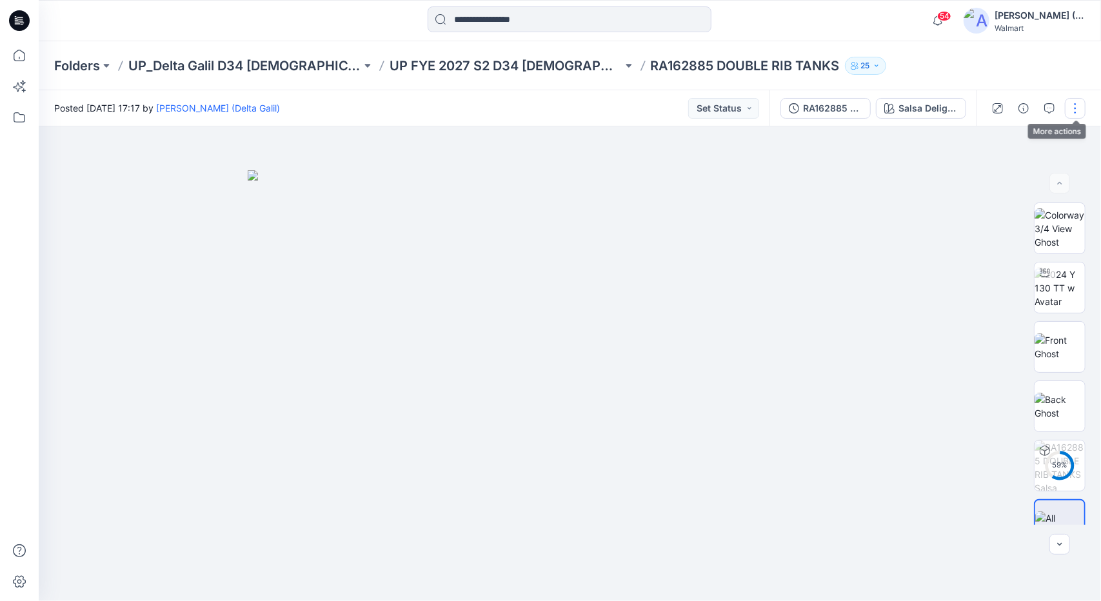
click at [1081, 116] on button "button" at bounding box center [1075, 108] width 21 height 21
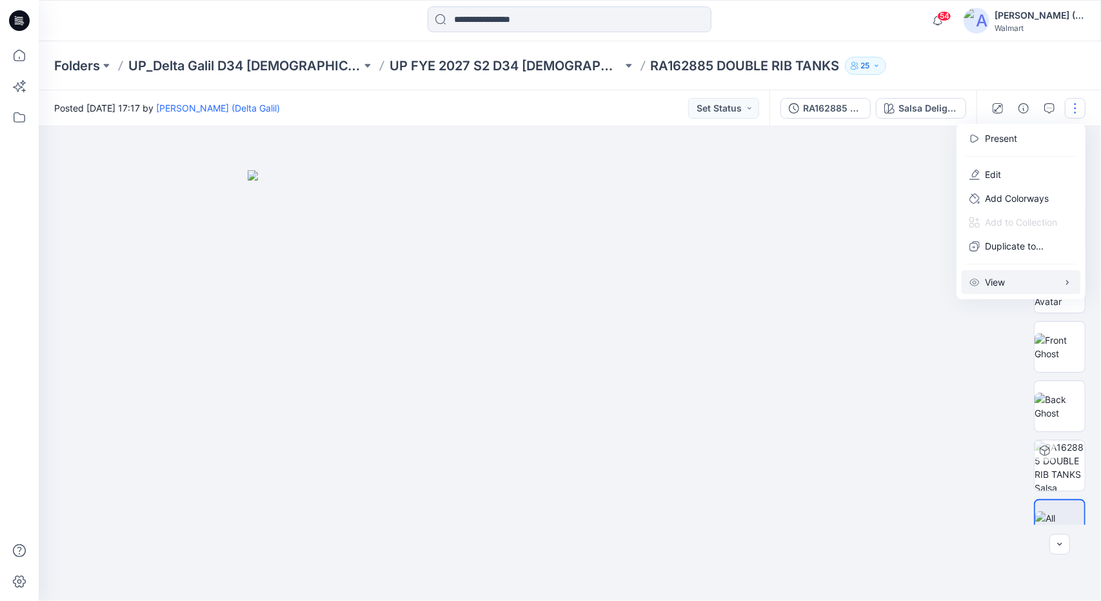
click at [1047, 282] on button "View" at bounding box center [1021, 282] width 119 height 24
click at [889, 234] on img at bounding box center [570, 385] width 645 height 431
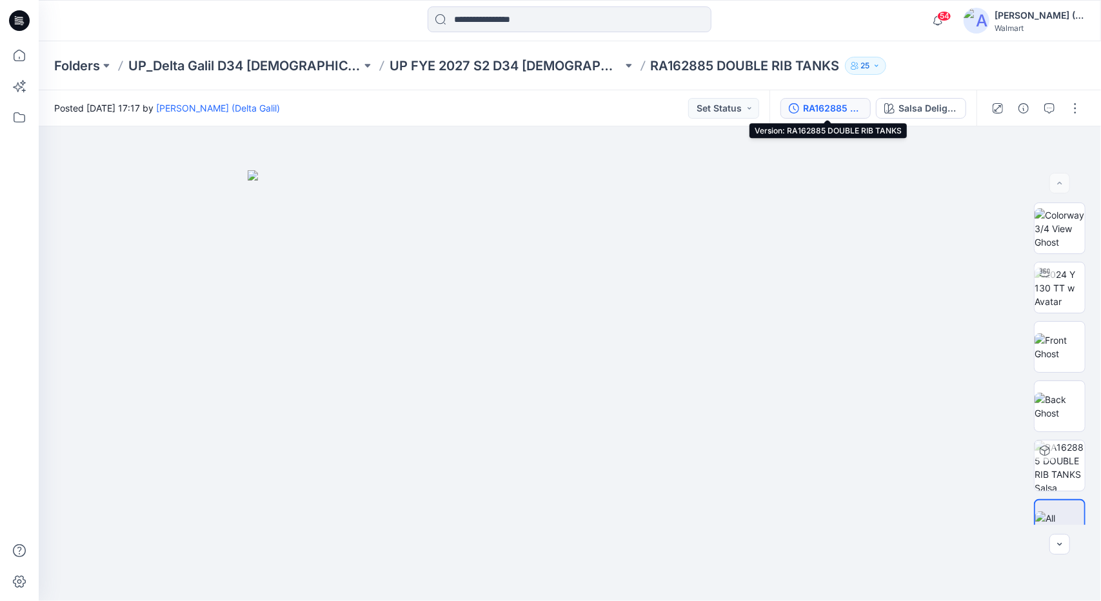
click at [836, 109] on div "RA162885 DOUBLE RIB TANKS" at bounding box center [832, 108] width 59 height 14
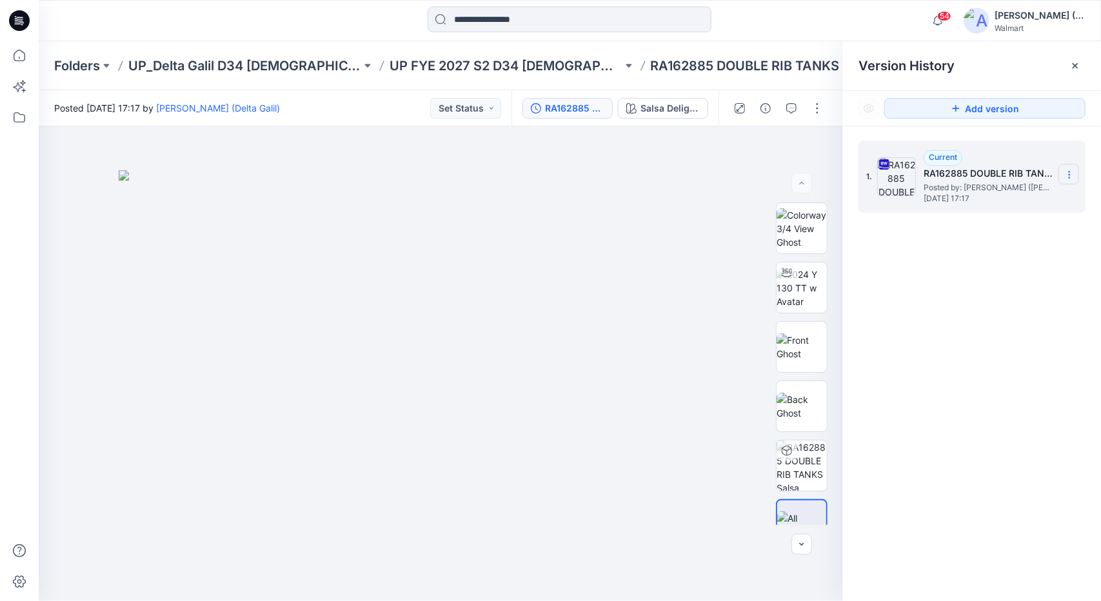
click at [1071, 175] on icon at bounding box center [1069, 175] width 10 height 10
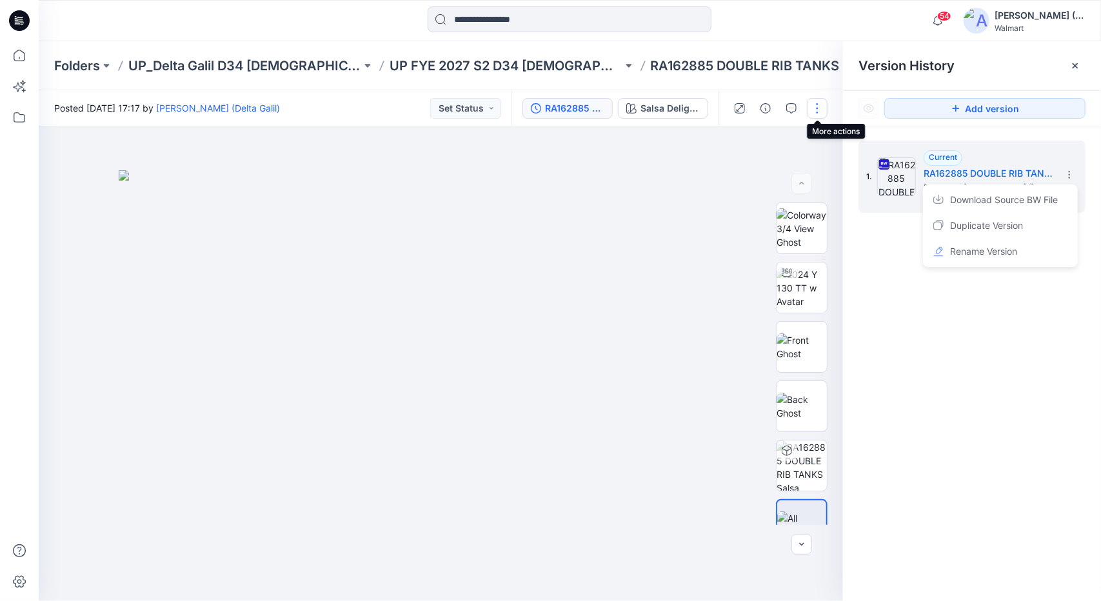
click at [815, 103] on button "button" at bounding box center [817, 108] width 21 height 21
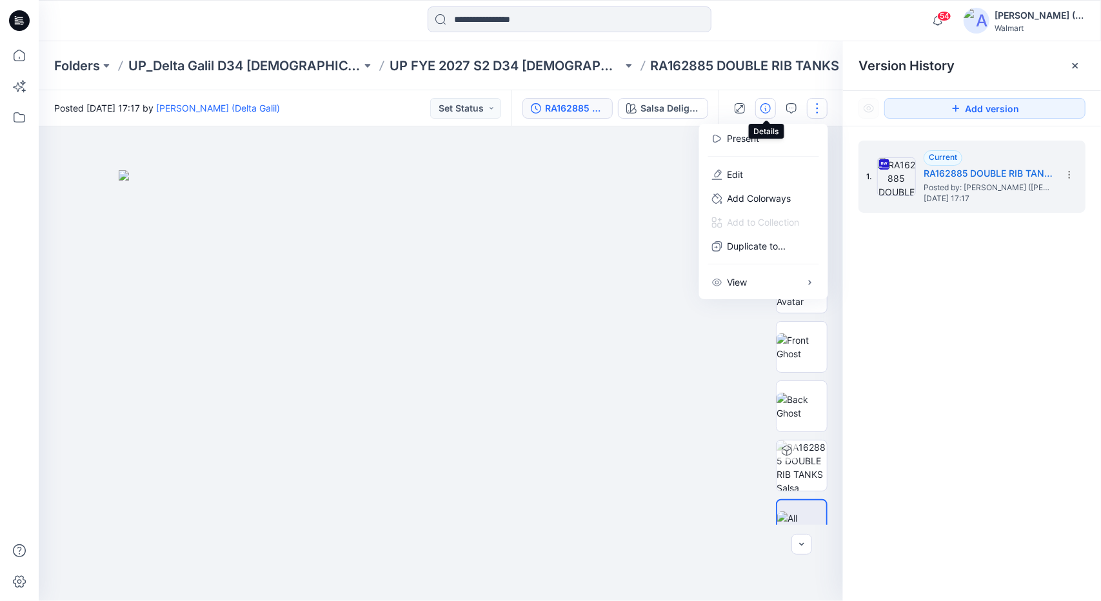
click at [768, 110] on icon "button" at bounding box center [766, 108] width 10 height 10
